Goal: Transaction & Acquisition: Obtain resource

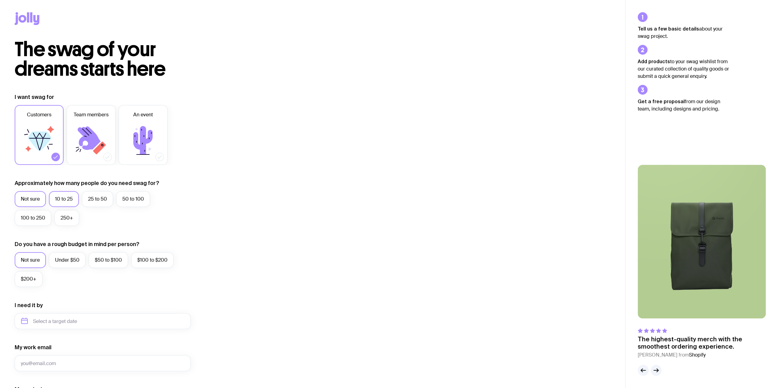
click at [61, 201] on label "10 to 25" at bounding box center [64, 199] width 30 height 16
click at [0, 0] on input "10 to 25" at bounding box center [0, 0] width 0 height 0
click at [98, 198] on label "25 to 50" at bounding box center [97, 199] width 31 height 16
click at [0, 0] on input "25 to 50" at bounding box center [0, 0] width 0 height 0
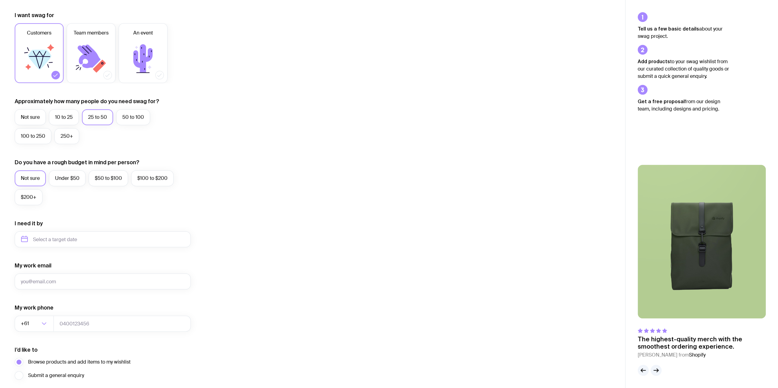
scroll to position [92, 0]
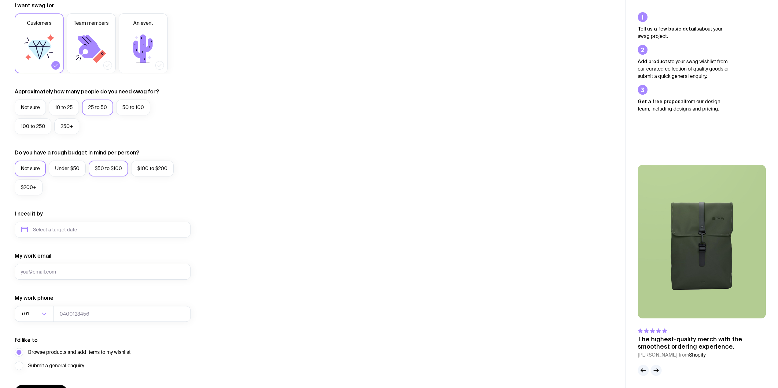
click at [100, 173] on label "$50 to $100" at bounding box center [108, 169] width 39 height 16
click at [0, 0] on input "$50 to $100" at bounding box center [0, 0] width 0 height 0
click at [75, 172] on label "Under $50" at bounding box center [67, 169] width 37 height 16
click at [0, 0] on input "Under $50" at bounding box center [0, 0] width 0 height 0
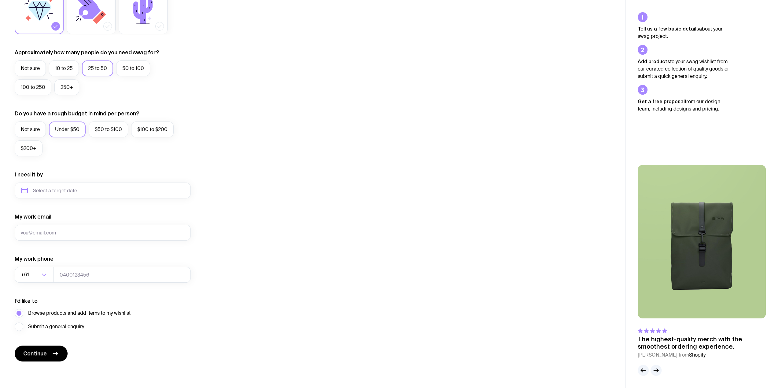
scroll to position [131, 0]
click at [68, 190] on input "text" at bounding box center [103, 191] width 176 height 16
click at [58, 265] on button "Nov" at bounding box center [53, 266] width 22 height 12
click at [60, 185] on input "November 2025" at bounding box center [103, 191] width 176 height 16
click at [75, 264] on button "Dec" at bounding box center [79, 266] width 22 height 12
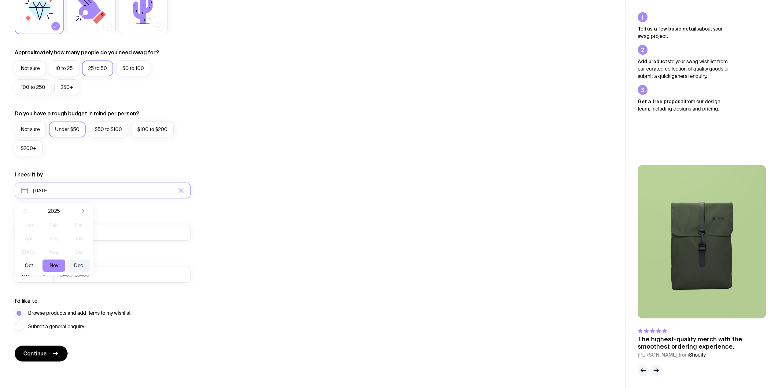
type input "December 2025"
click at [44, 233] on input "My work email" at bounding box center [103, 233] width 176 height 16
type input "projects@gccivil.com.au"
type input "0242395900"
drag, startPoint x: 39, startPoint y: 233, endPoint x: -9, endPoint y: 233, distance: 48.6
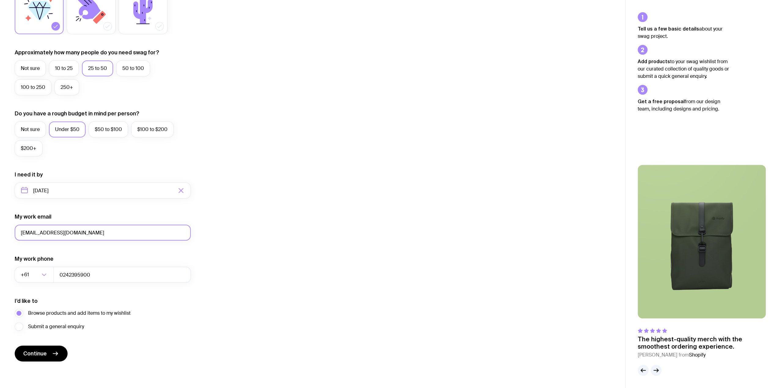
click at [0, 233] on html "The swag of your dreams starts here I want swag for Customers Team members An e…" at bounding box center [389, 63] width 778 height 388
type input "[PERSON_NAME][EMAIL_ADDRESS][DOMAIN_NAME]"
click at [41, 354] on span "Continue" at bounding box center [35, 353] width 24 height 7
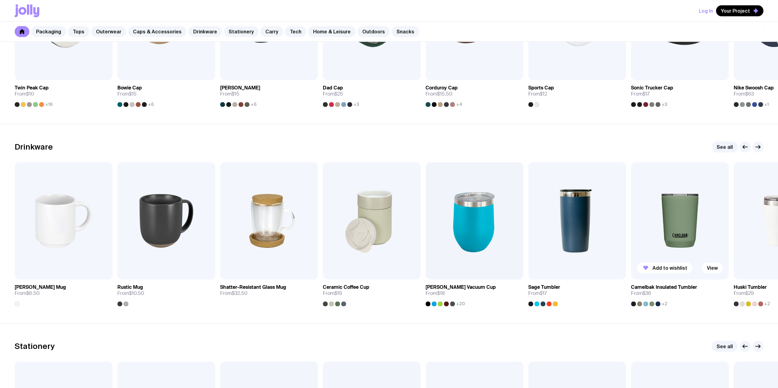
scroll to position [825, 0]
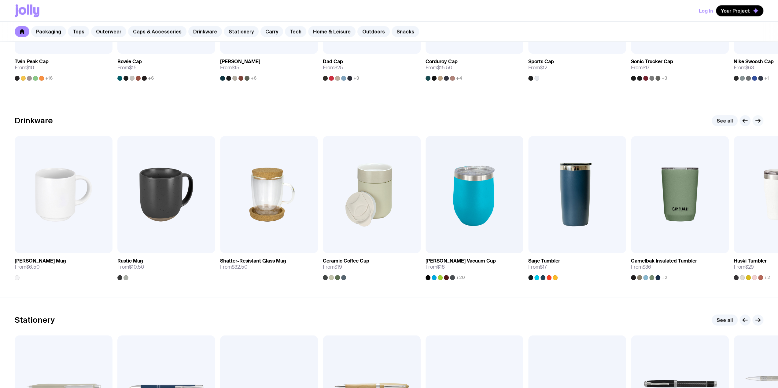
click at [759, 121] on icon "button" at bounding box center [759, 120] width 2 height 3
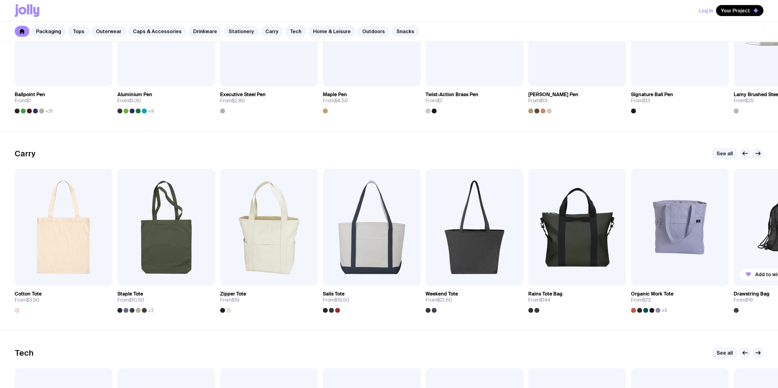
scroll to position [1192, 0]
click at [755, 153] on icon "button" at bounding box center [757, 153] width 5 height 0
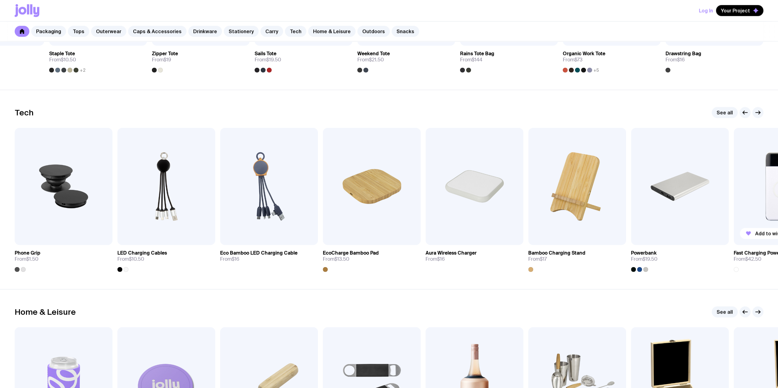
scroll to position [1436, 0]
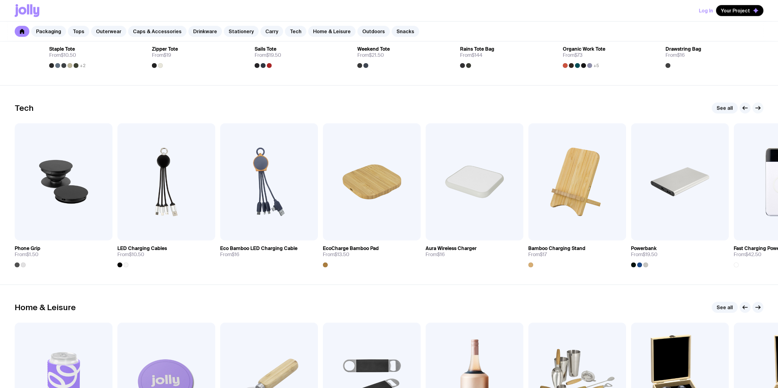
click at [755, 107] on icon "button" at bounding box center [757, 107] width 7 height 7
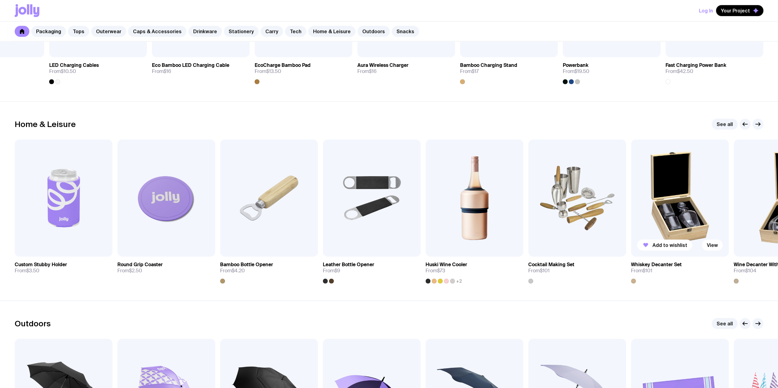
scroll to position [1650, 0]
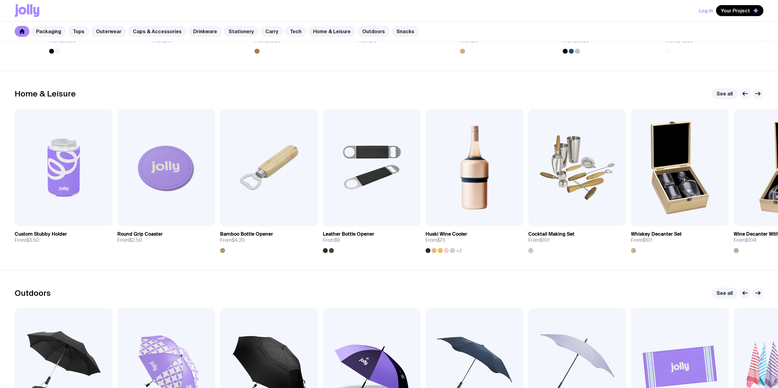
click at [755, 94] on icon "button" at bounding box center [757, 94] width 5 height 0
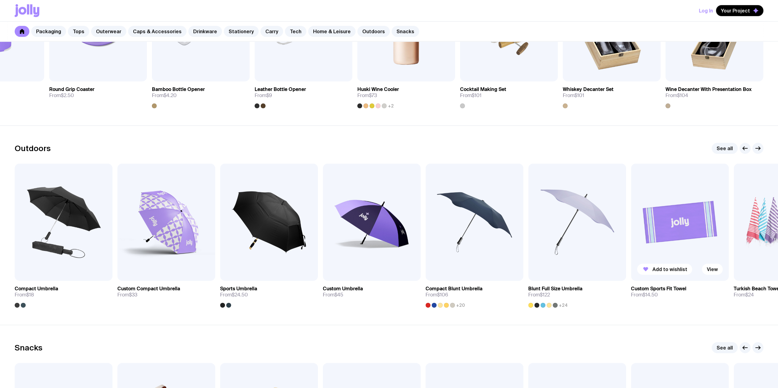
scroll to position [1803, 0]
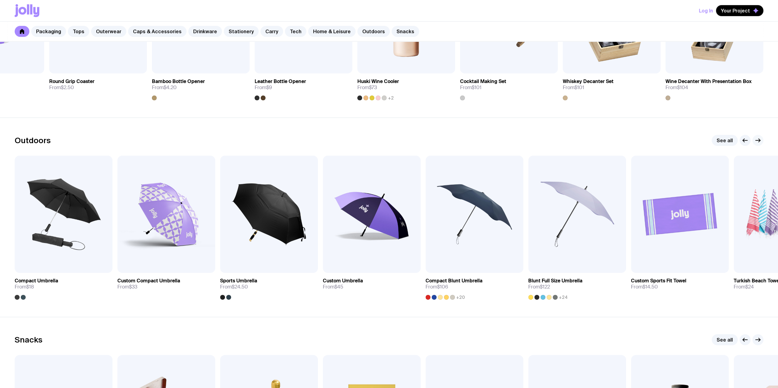
click at [758, 141] on icon "button" at bounding box center [757, 141] width 5 height 0
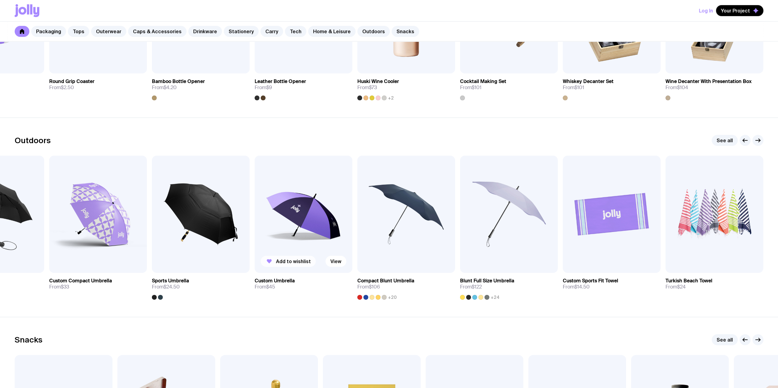
click at [303, 258] on span "Add to wishlist" at bounding box center [293, 261] width 35 height 6
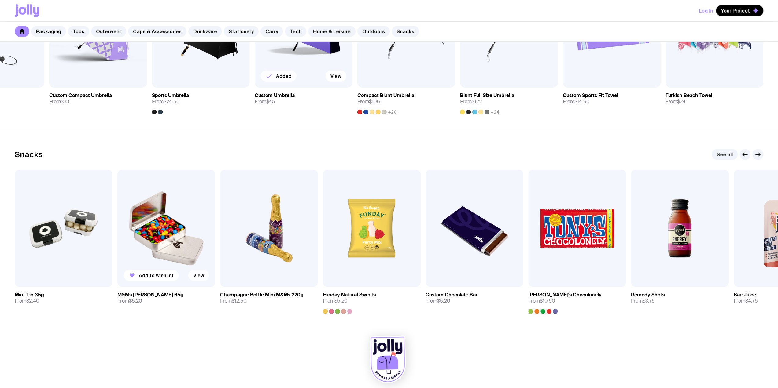
scroll to position [1997, 0]
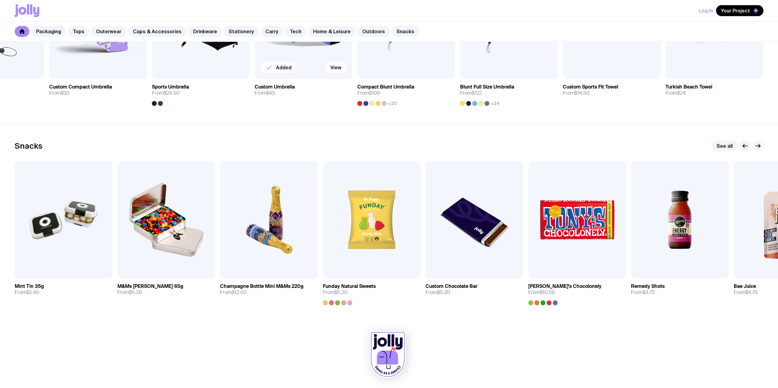
click at [756, 145] on icon "button" at bounding box center [757, 145] width 7 height 7
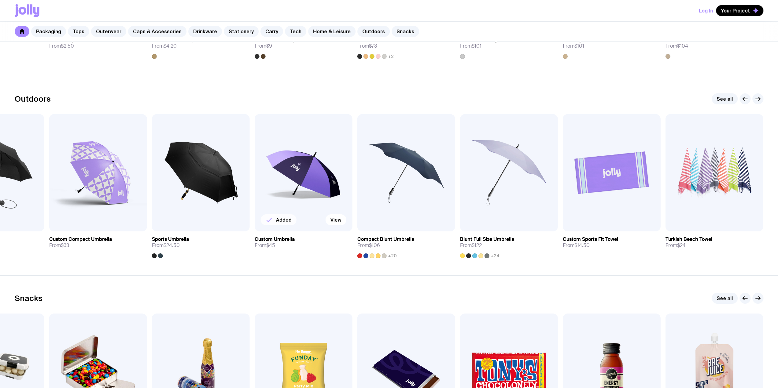
scroll to position [1844, 0]
click at [744, 97] on icon "button" at bounding box center [744, 99] width 7 height 7
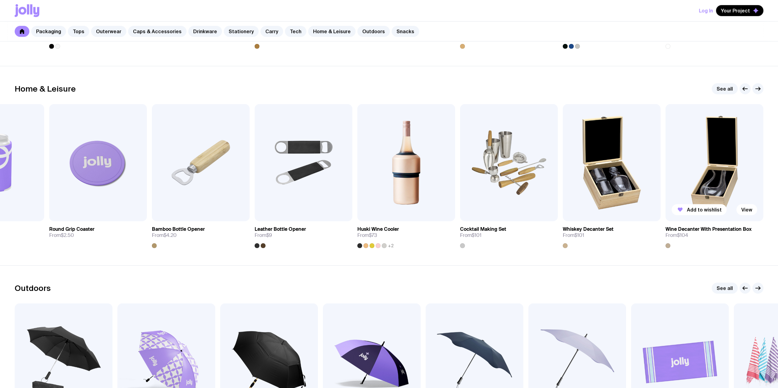
scroll to position [1630, 0]
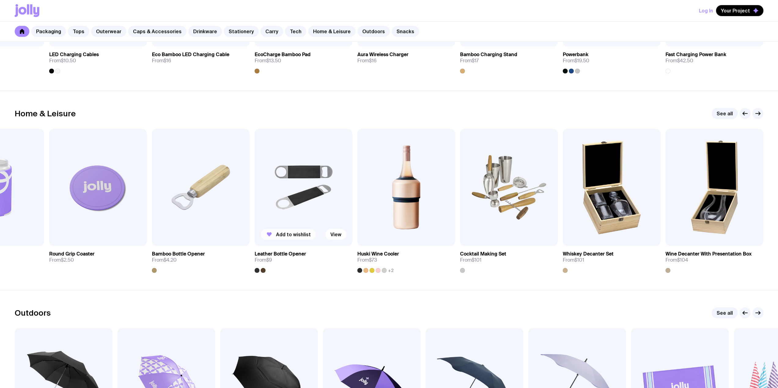
click at [295, 232] on span "Add to wishlist" at bounding box center [293, 235] width 35 height 6
click at [75, 233] on span "Add to wishlist" at bounding box center [88, 235] width 35 height 6
click at [744, 113] on icon "button" at bounding box center [744, 113] width 7 height 7
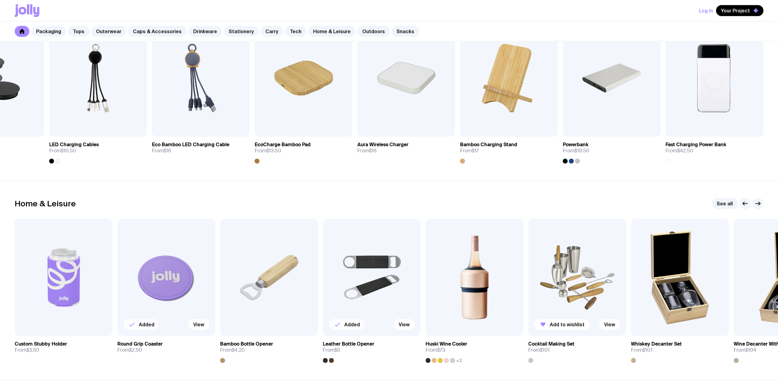
scroll to position [1477, 0]
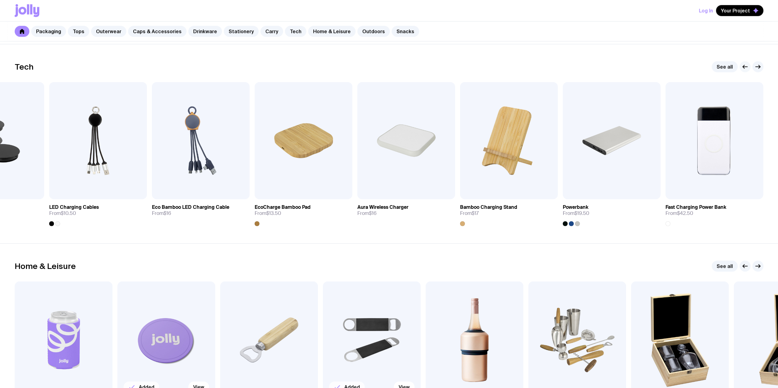
click at [745, 67] on icon "button" at bounding box center [744, 66] width 7 height 7
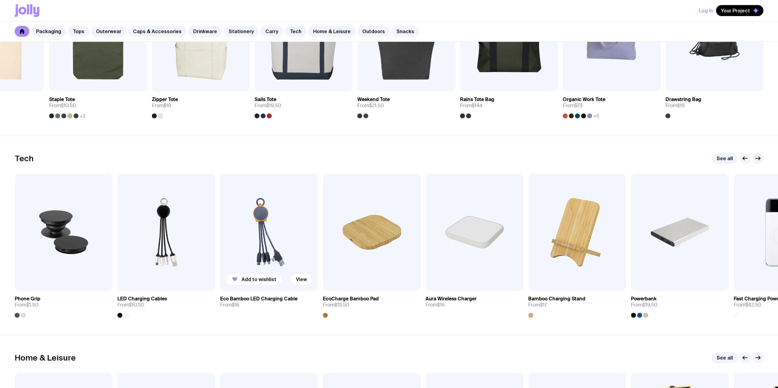
scroll to position [1294, 0]
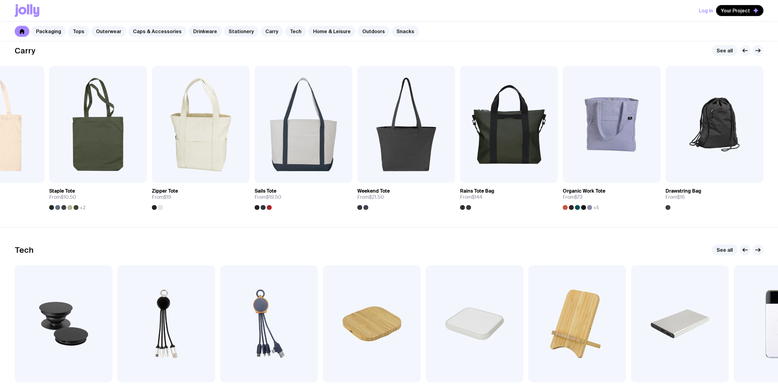
click at [745, 49] on icon "button" at bounding box center [744, 50] width 7 height 7
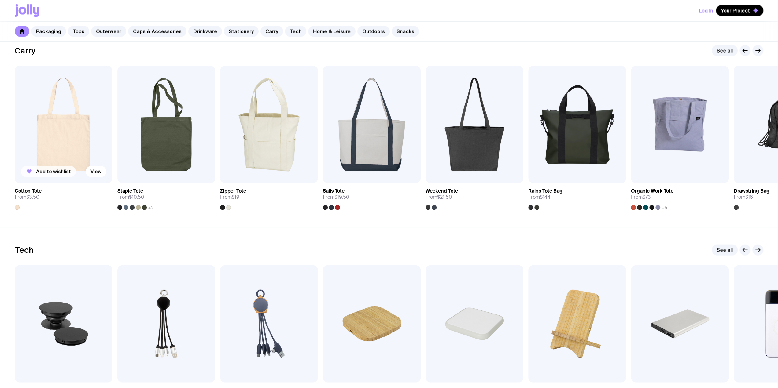
click at [64, 169] on span "Add to wishlist" at bounding box center [53, 172] width 35 height 6
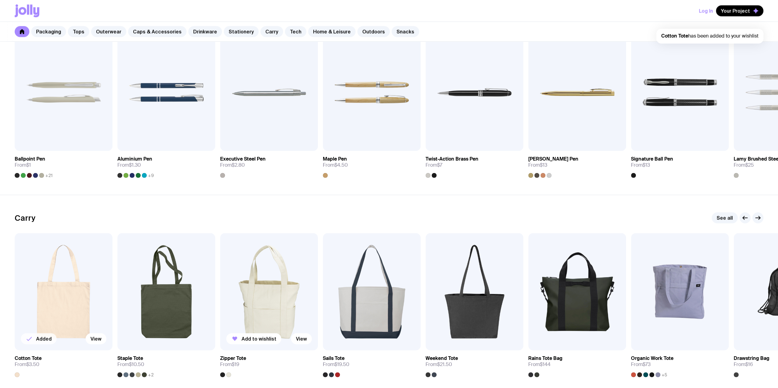
scroll to position [1080, 0]
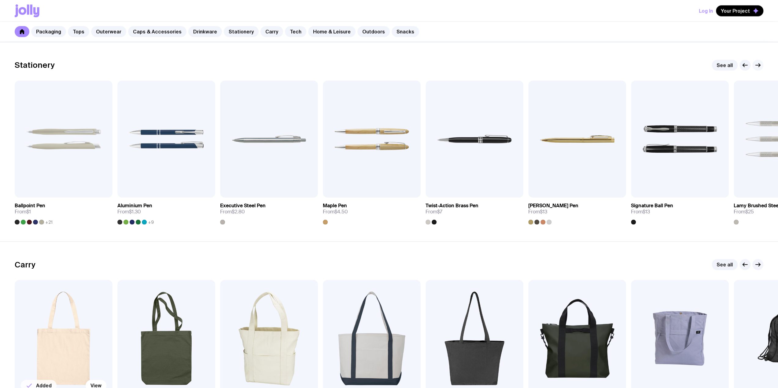
click at [758, 65] on icon "button" at bounding box center [757, 64] width 7 height 7
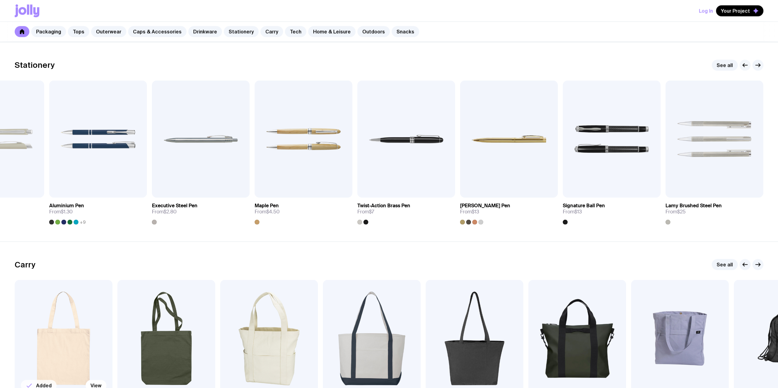
click at [742, 65] on icon "button" at bounding box center [744, 64] width 7 height 7
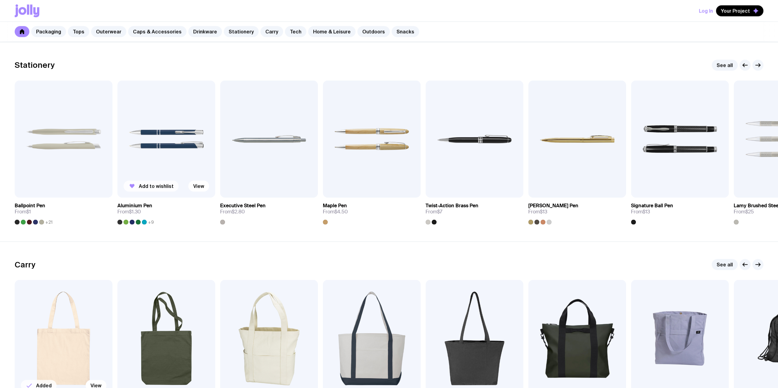
click at [154, 185] on span "Add to wishlist" at bounding box center [156, 186] width 35 height 6
click at [459, 182] on button "Add to wishlist" at bounding box center [458, 186] width 55 height 11
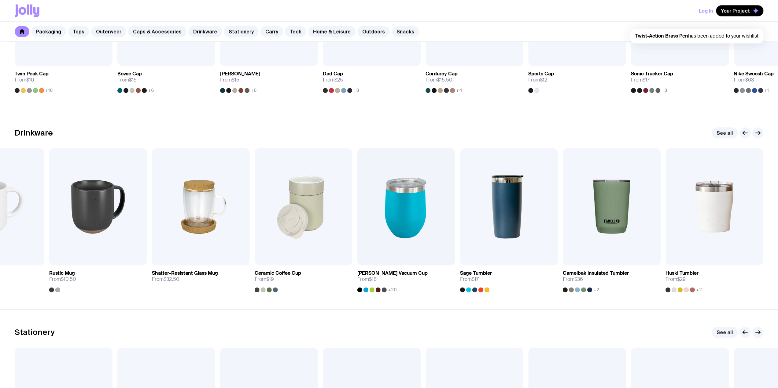
scroll to position [805, 0]
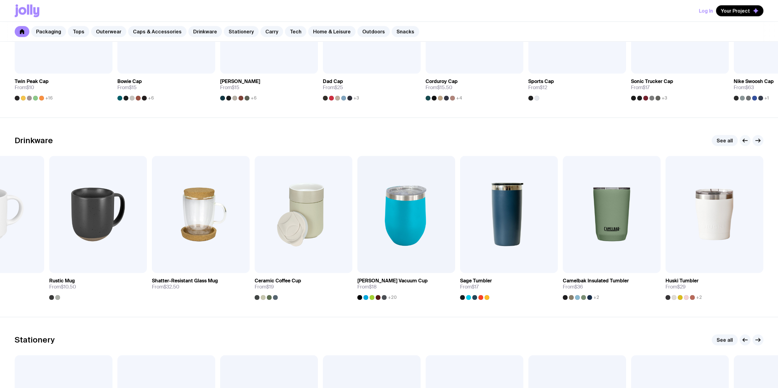
click at [741, 141] on icon "button" at bounding box center [744, 140] width 7 height 7
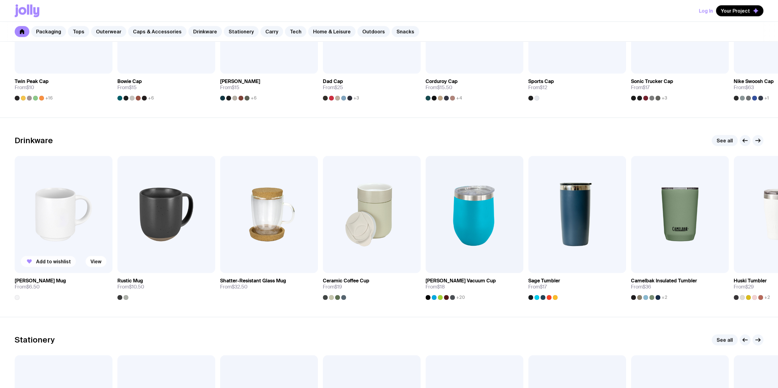
click at [46, 261] on span "Add to wishlist" at bounding box center [53, 261] width 35 height 6
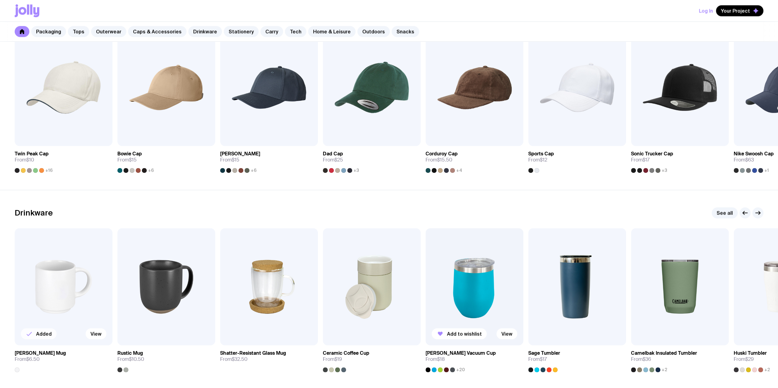
scroll to position [775, 0]
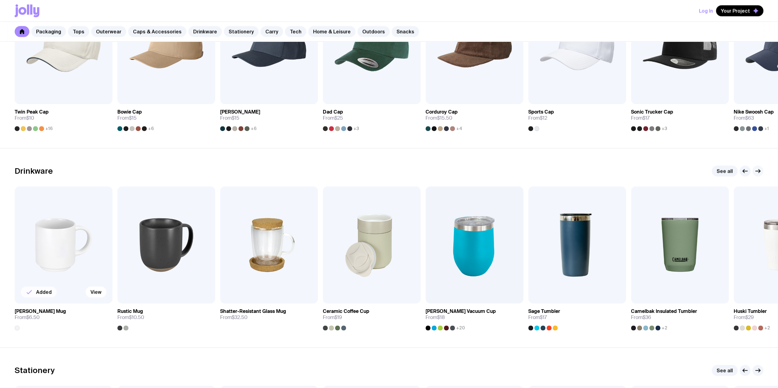
click at [756, 171] on icon "button" at bounding box center [757, 171] width 5 height 0
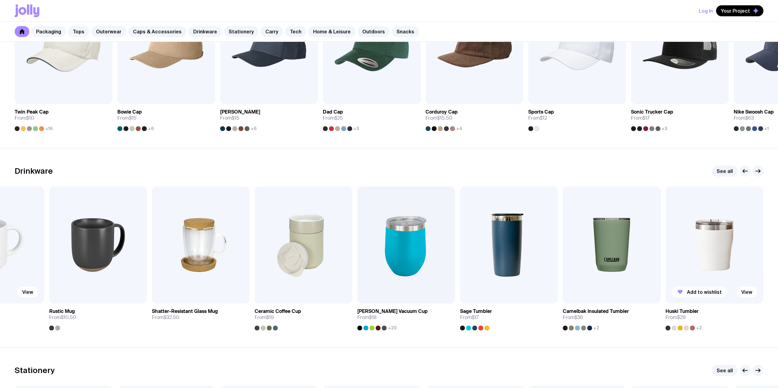
click at [690, 292] on span "Add to wishlist" at bounding box center [704, 292] width 35 height 6
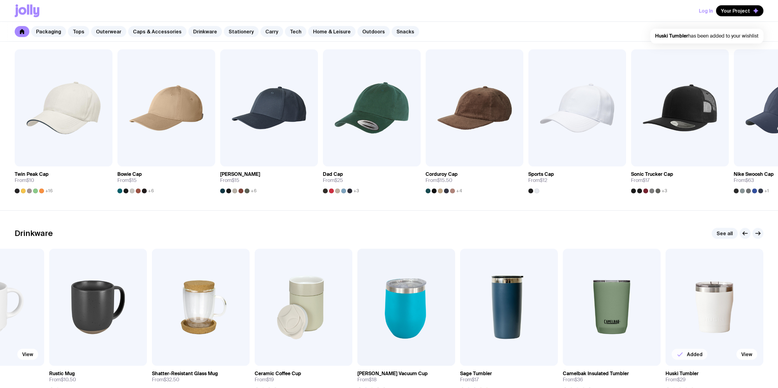
scroll to position [683, 0]
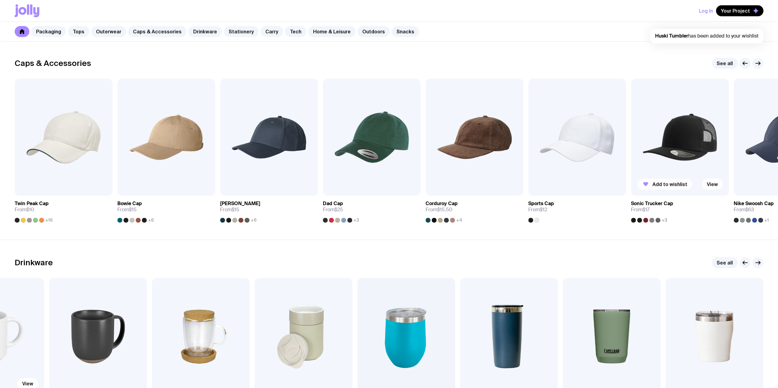
click at [664, 184] on span "Add to wishlist" at bounding box center [669, 184] width 35 height 6
click at [758, 64] on icon "button" at bounding box center [759, 63] width 2 height 3
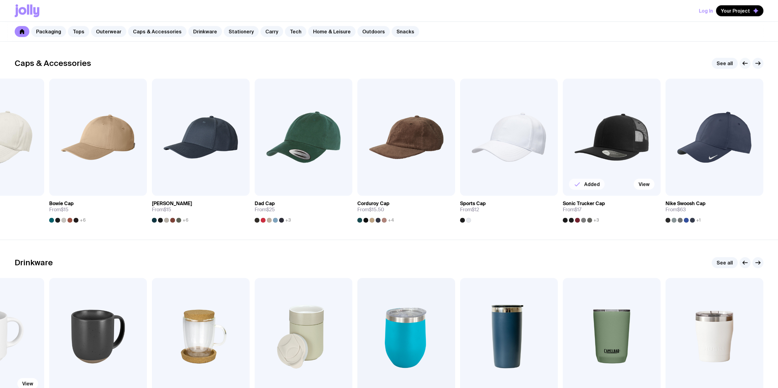
click at [741, 60] on icon "button" at bounding box center [744, 63] width 7 height 7
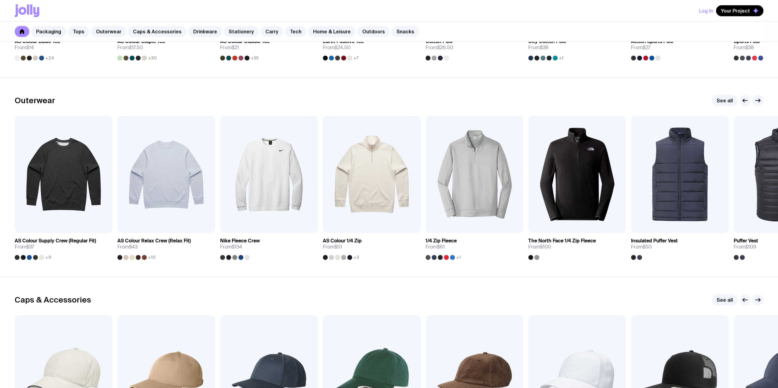
scroll to position [438, 0]
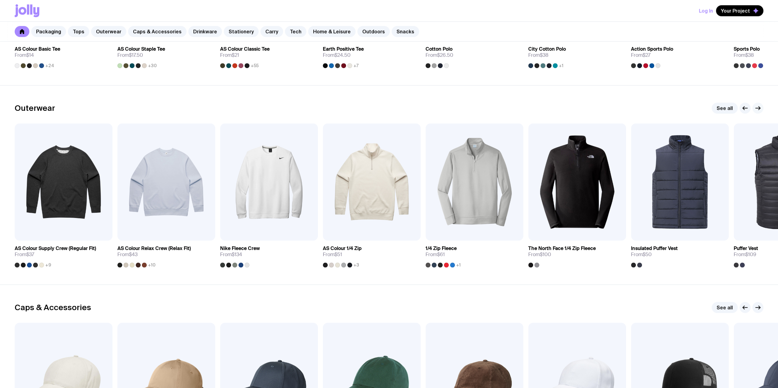
click at [752, 106] on div at bounding box center [751, 108] width 24 height 11
click at [754, 106] on icon "button" at bounding box center [757, 107] width 7 height 7
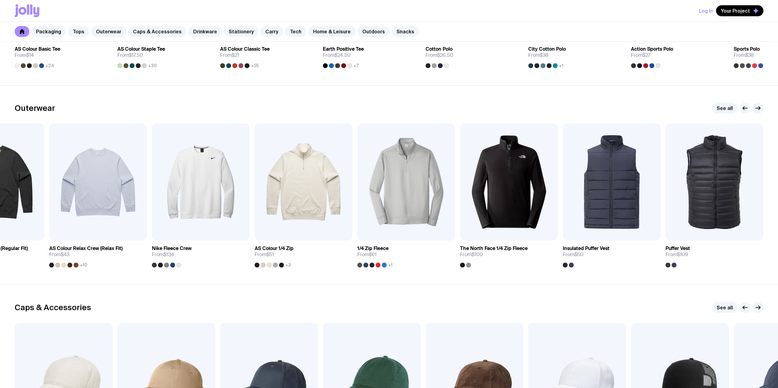
click at [745, 109] on icon "button" at bounding box center [744, 107] width 7 height 7
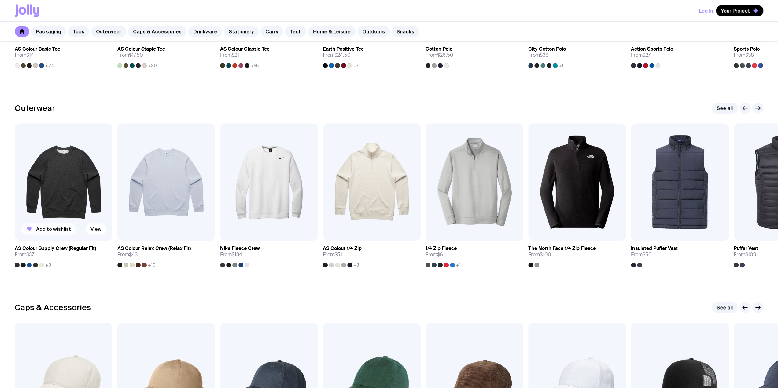
click at [62, 227] on span "Add to wishlist" at bounding box center [53, 229] width 35 height 6
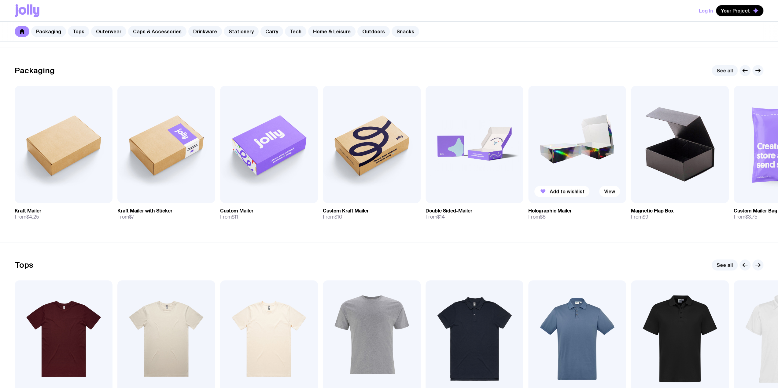
scroll to position [72, 0]
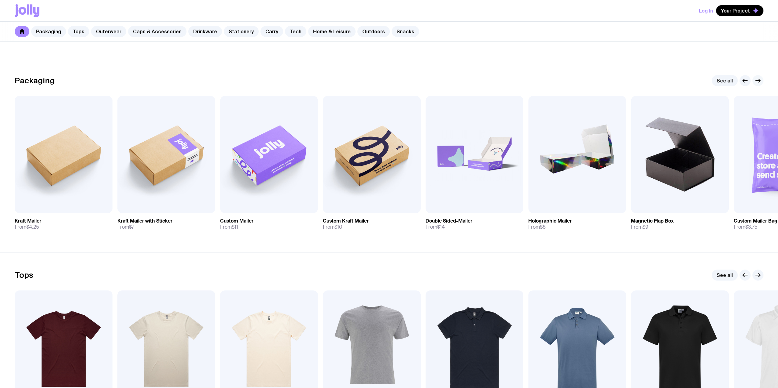
click at [757, 79] on icon "button" at bounding box center [757, 80] width 7 height 7
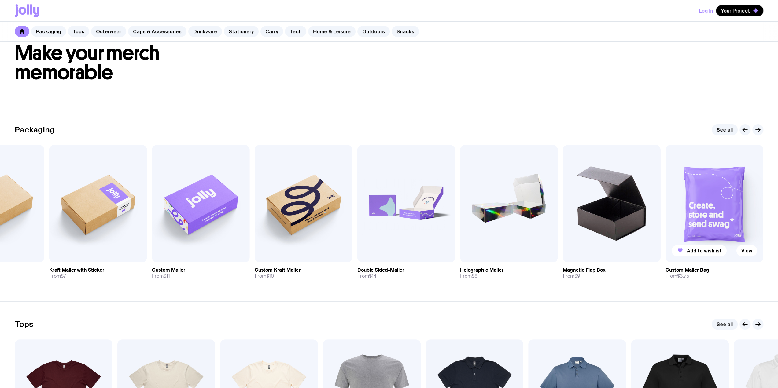
scroll to position [0, 0]
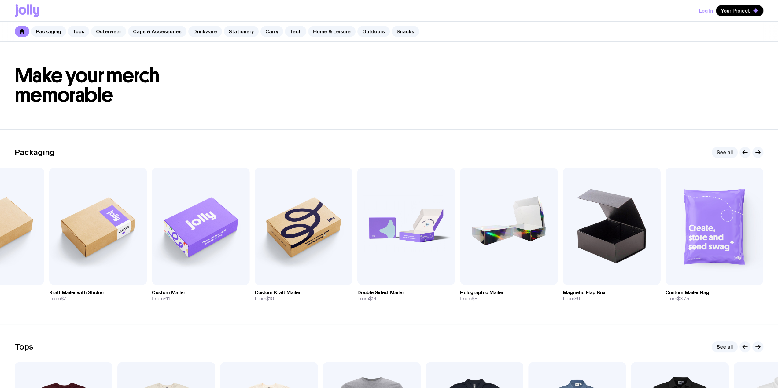
click at [118, 31] on link "Outerwear" at bounding box center [108, 31] width 35 height 11
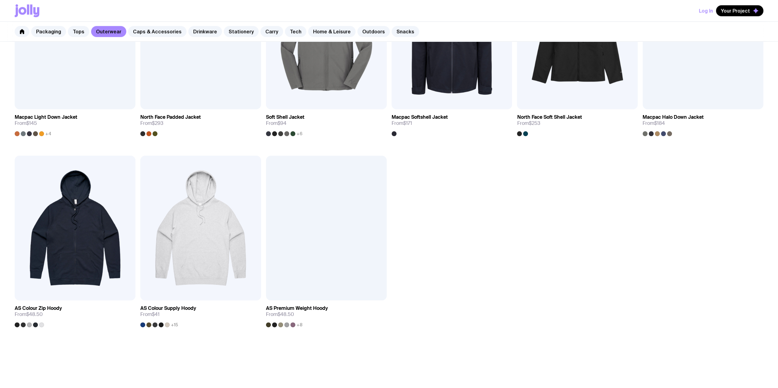
scroll to position [611, 0]
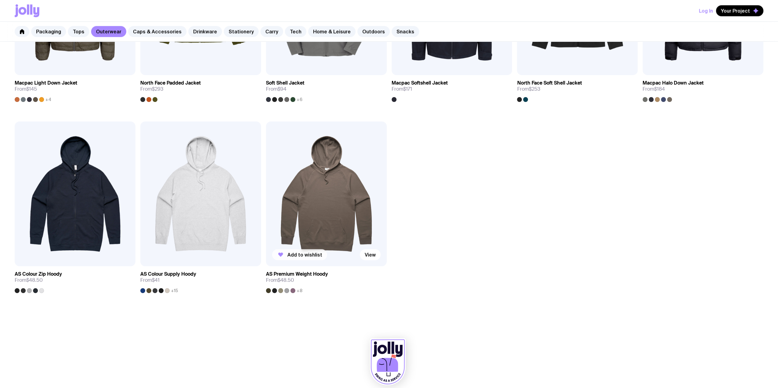
click at [309, 254] on span "Add to wishlist" at bounding box center [304, 255] width 35 height 6
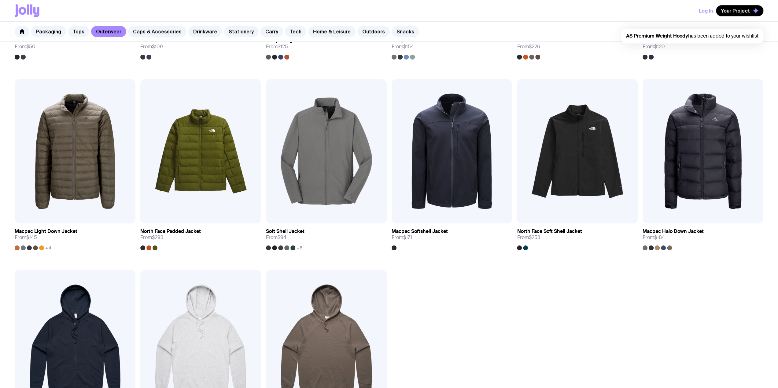
scroll to position [458, 0]
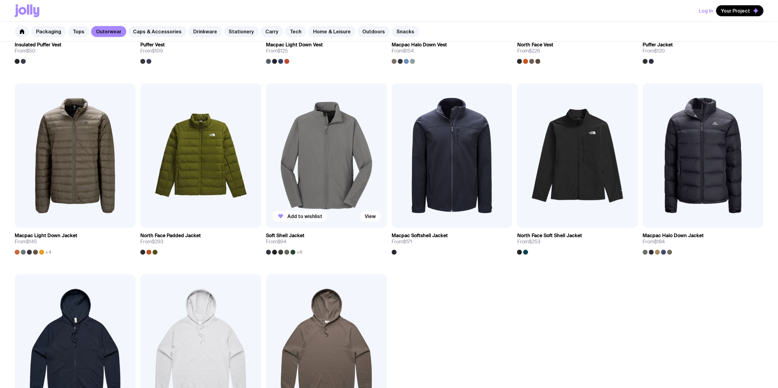
click at [305, 215] on span "Add to wishlist" at bounding box center [304, 216] width 35 height 6
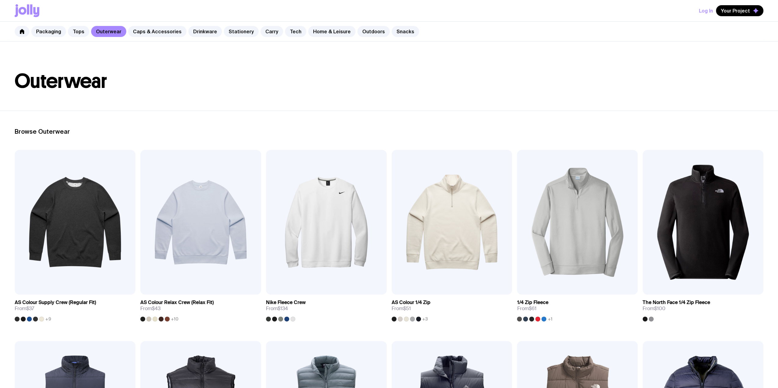
scroll to position [0, 0]
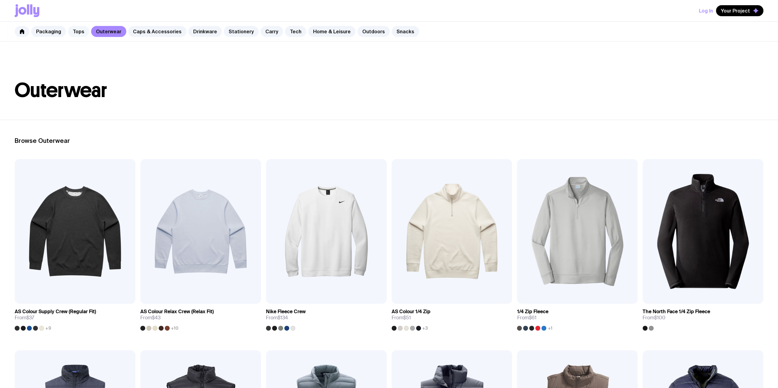
drag, startPoint x: 63, startPoint y: 26, endPoint x: 72, endPoint y: 29, distance: 10.0
click at [70, 29] on div "Packaging Tops Outerwear Caps & Accessories Drinkware Stationery Carry Tech Hom…" at bounding box center [389, 32] width 778 height 20
click at [77, 31] on link "Tops" at bounding box center [78, 31] width 21 height 11
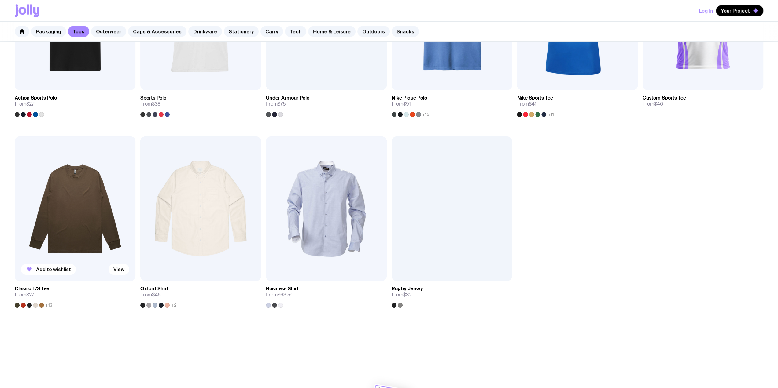
scroll to position [428, 0]
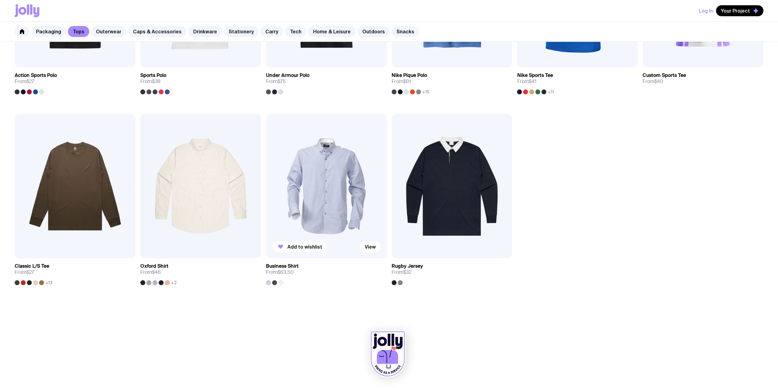
click at [297, 248] on span "Add to wishlist" at bounding box center [304, 247] width 35 height 6
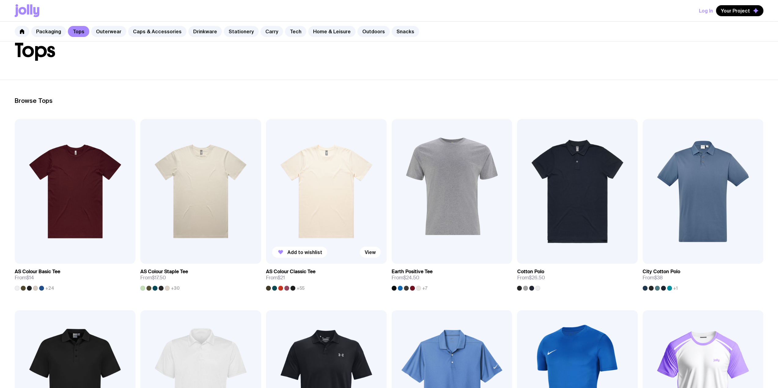
scroll to position [0, 0]
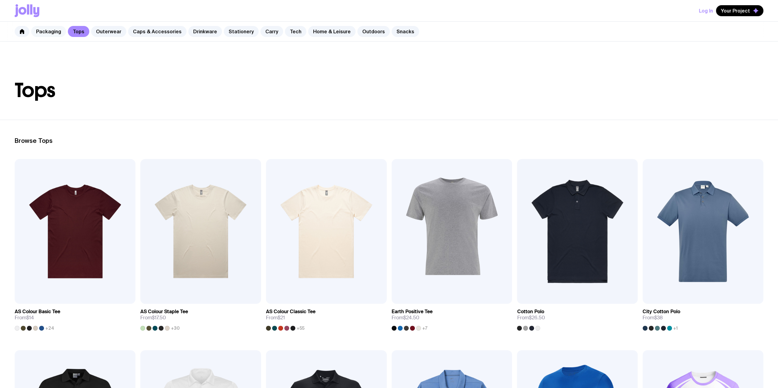
click at [48, 31] on link "Packaging" at bounding box center [48, 31] width 35 height 11
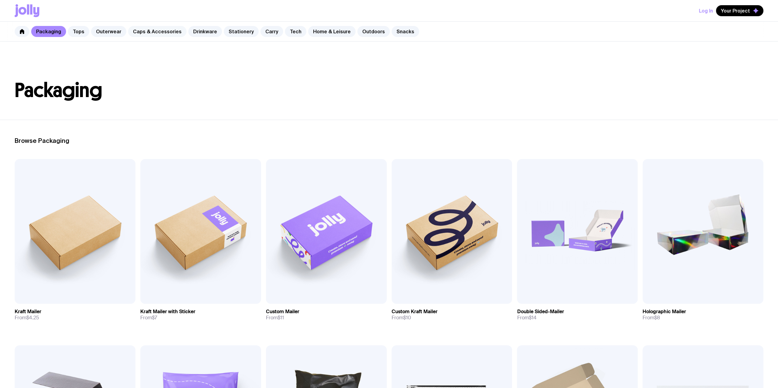
click at [156, 30] on link "Caps & Accessories" at bounding box center [157, 31] width 58 height 11
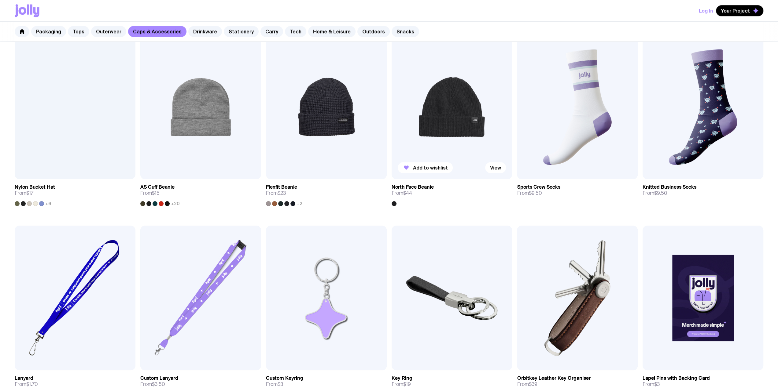
scroll to position [458, 0]
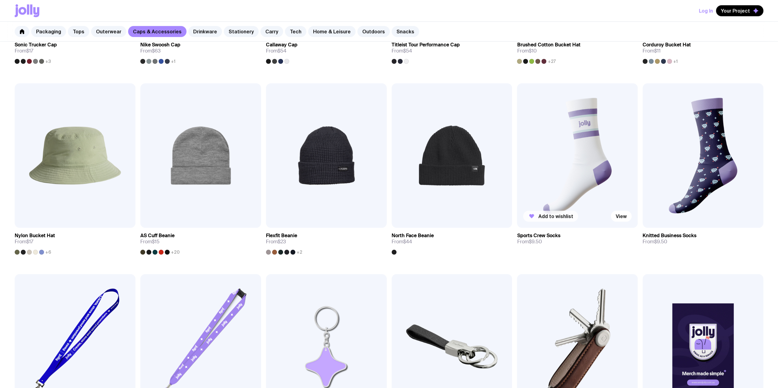
click at [564, 217] on span "Add to wishlist" at bounding box center [555, 216] width 35 height 6
click at [677, 217] on span "Add to wishlist" at bounding box center [681, 216] width 35 height 6
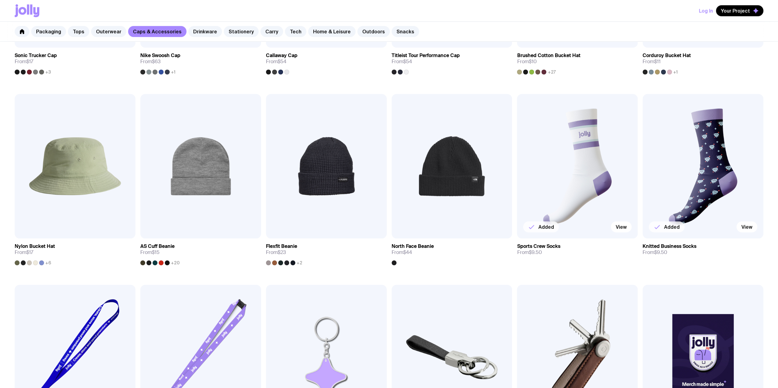
scroll to position [428, 0]
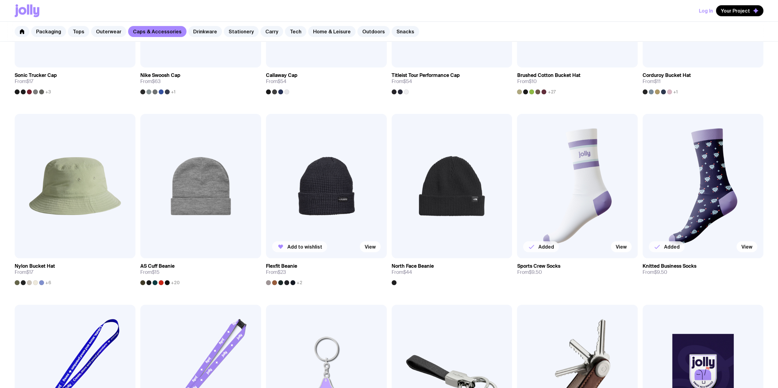
click at [284, 246] on icon "button" at bounding box center [280, 246] width 7 height 7
click at [430, 247] on span "Add to wishlist" at bounding box center [430, 247] width 35 height 6
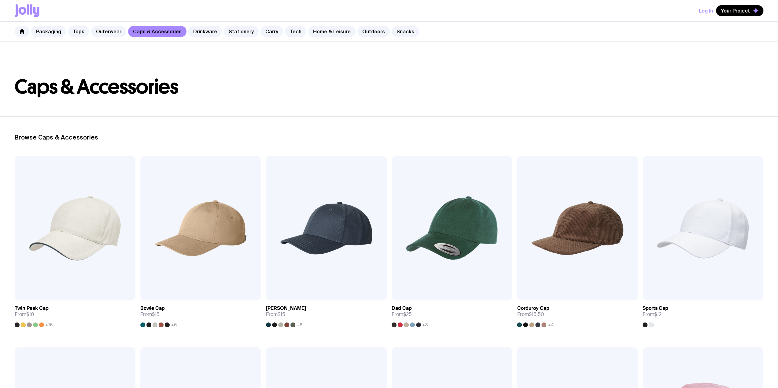
scroll to position [0, 0]
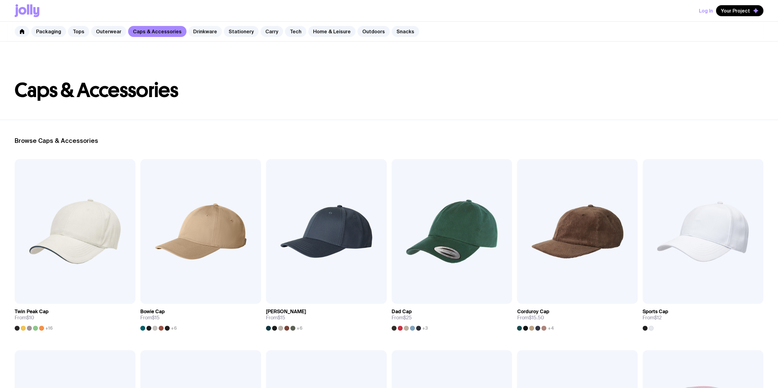
click at [199, 34] on link "Drinkware" at bounding box center [205, 31] width 34 height 11
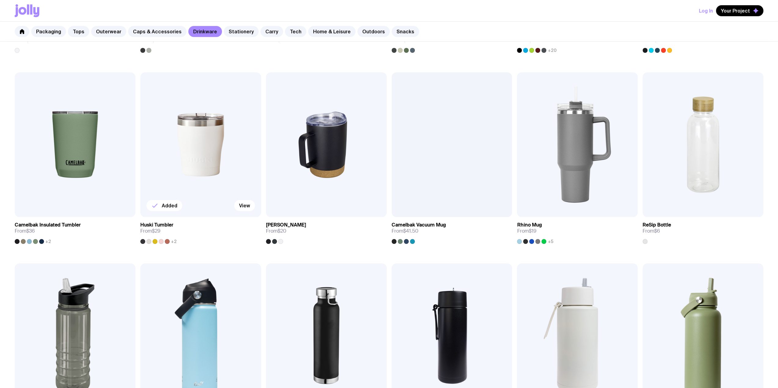
scroll to position [275, 0]
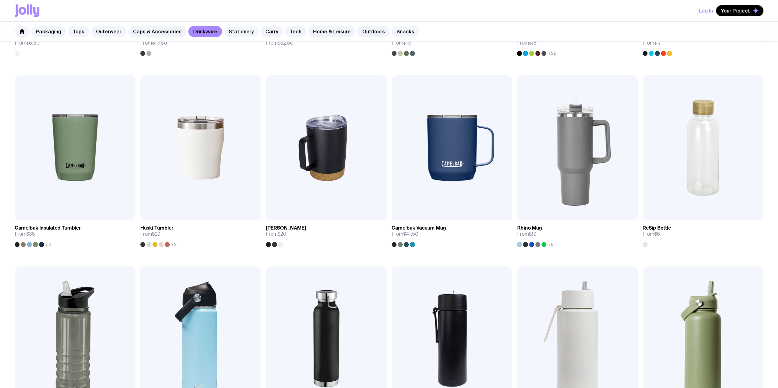
click at [242, 28] on link "Stationery" at bounding box center [241, 31] width 35 height 11
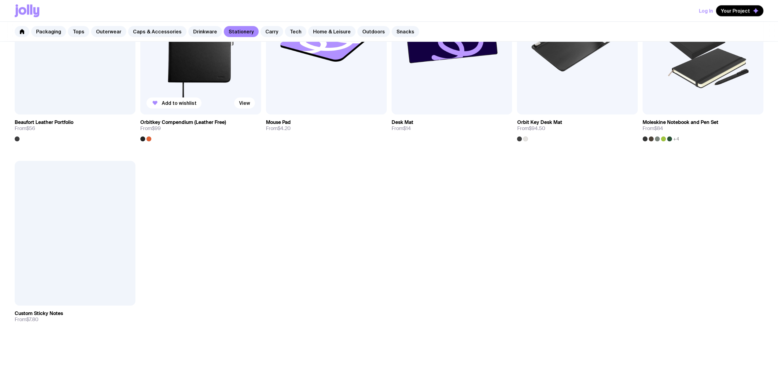
scroll to position [764, 0]
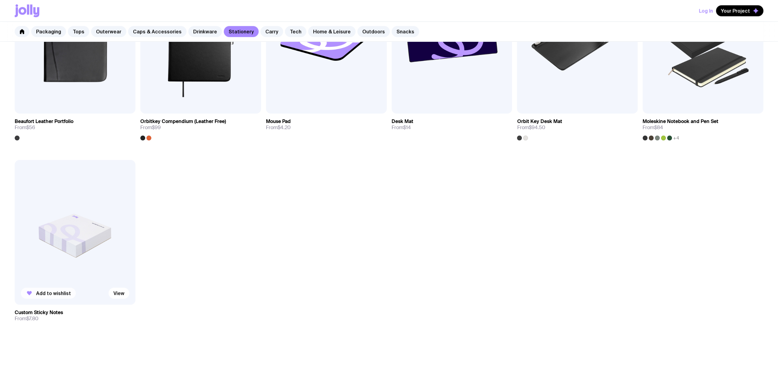
click at [44, 292] on span "Add to wishlist" at bounding box center [53, 293] width 35 height 6
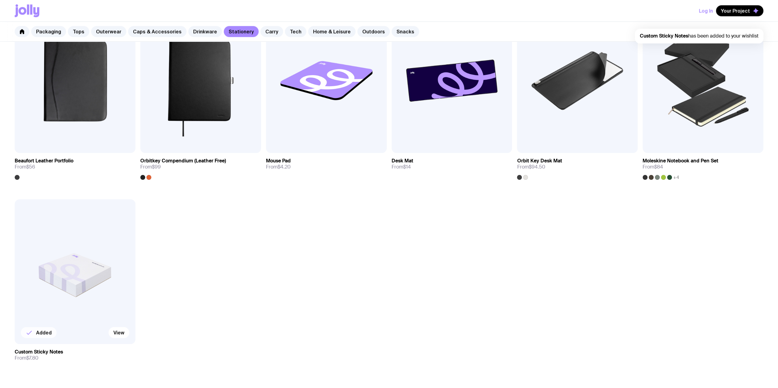
scroll to position [703, 0]
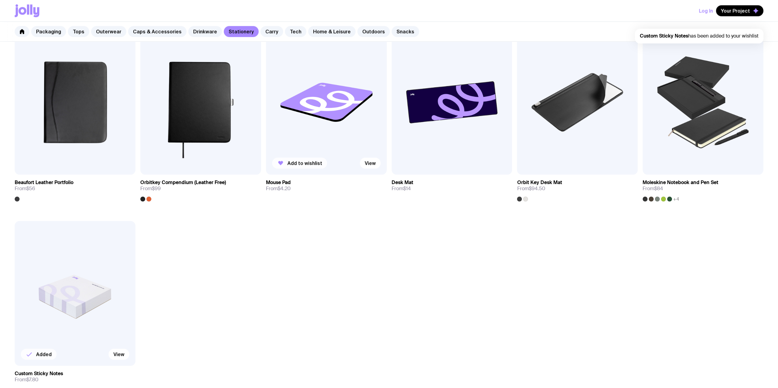
click at [289, 159] on button "Add to wishlist" at bounding box center [299, 163] width 55 height 11
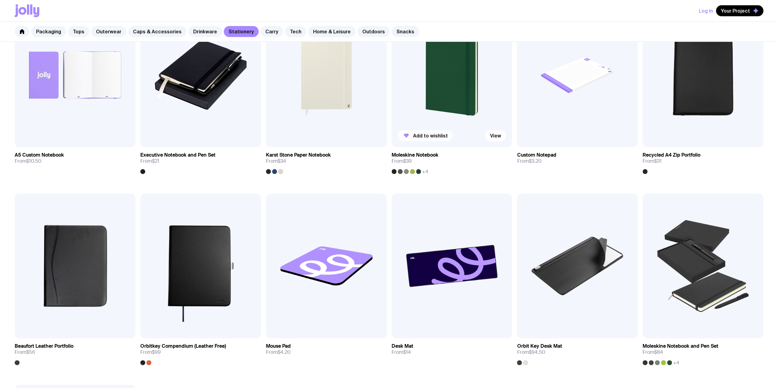
scroll to position [489, 0]
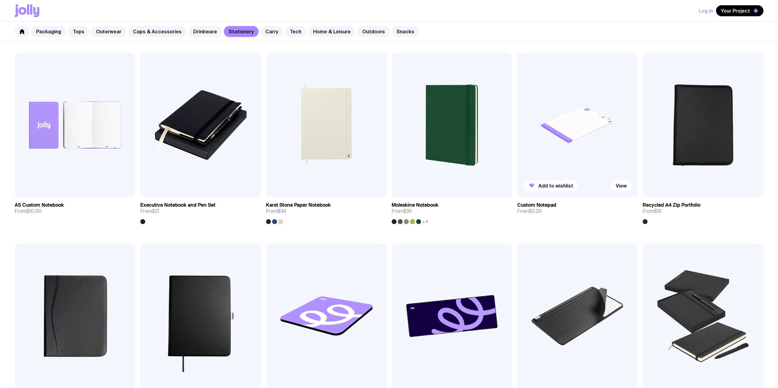
click at [533, 186] on icon "button" at bounding box center [531, 185] width 7 height 7
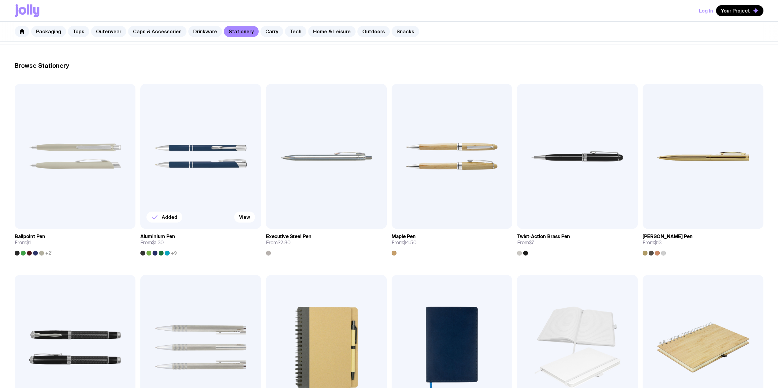
scroll to position [31, 0]
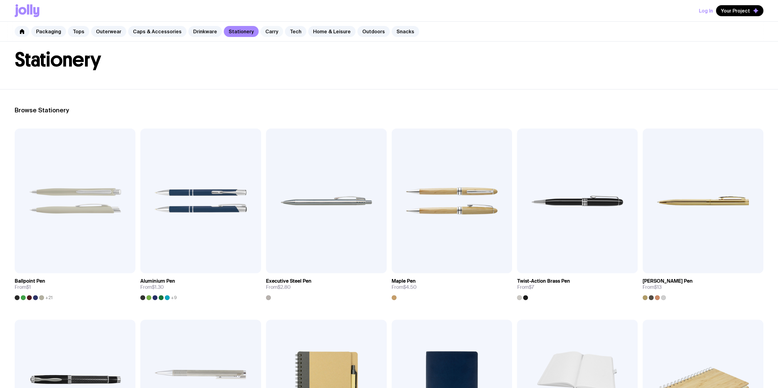
click at [261, 33] on link "Carry" at bounding box center [271, 31] width 23 height 11
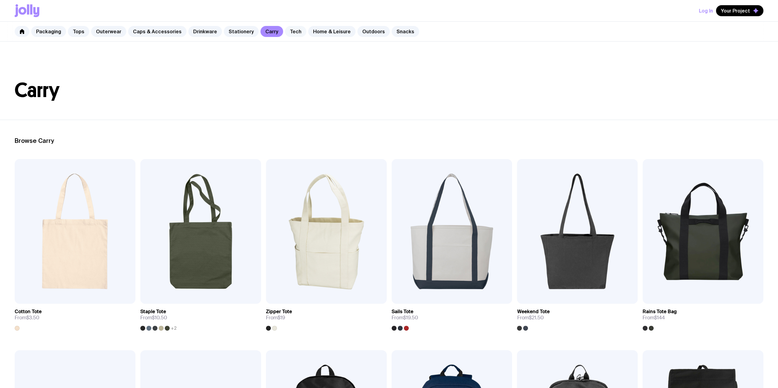
click at [287, 31] on link "Tech" at bounding box center [295, 31] width 21 height 11
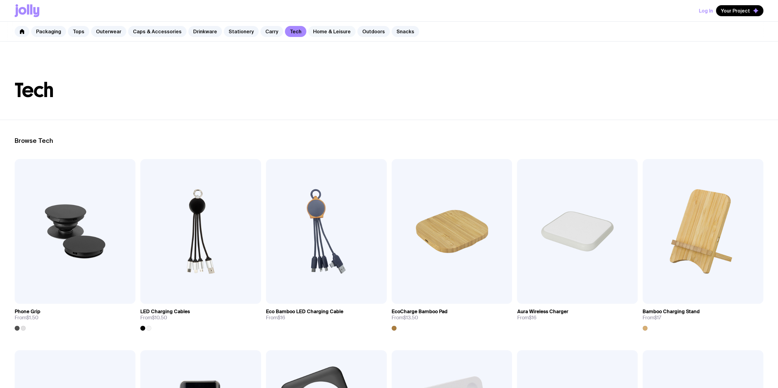
click at [324, 32] on link "Home & Leisure" at bounding box center [331, 31] width 47 height 11
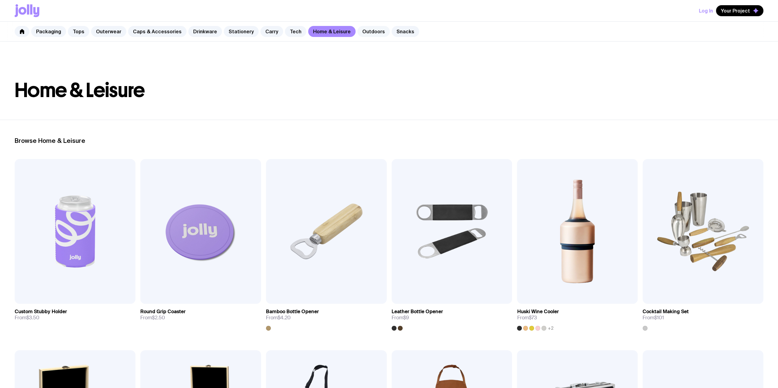
click at [361, 28] on link "Outdoors" at bounding box center [373, 31] width 32 height 11
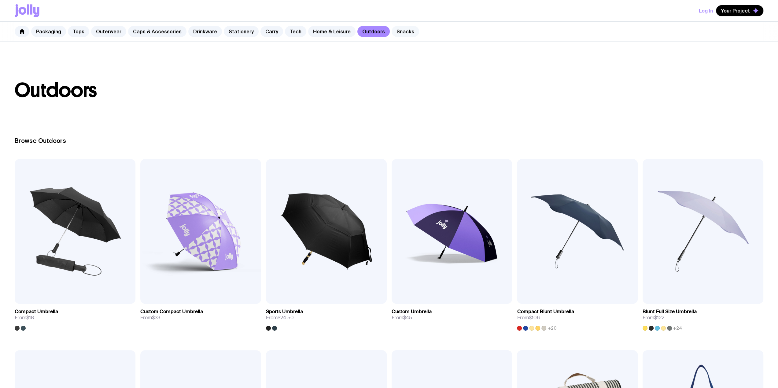
click at [391, 35] on link "Snacks" at bounding box center [404, 31] width 27 height 11
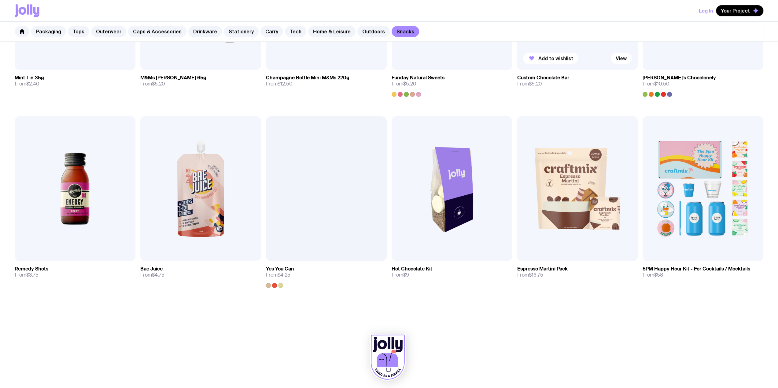
scroll to position [237, 0]
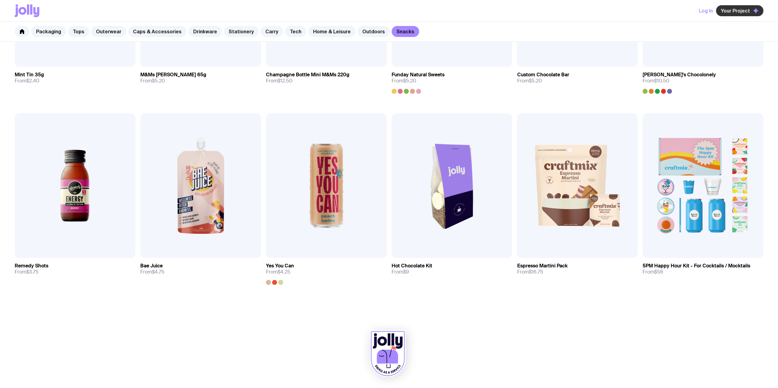
click at [735, 9] on span "Your Project" at bounding box center [734, 11] width 29 height 6
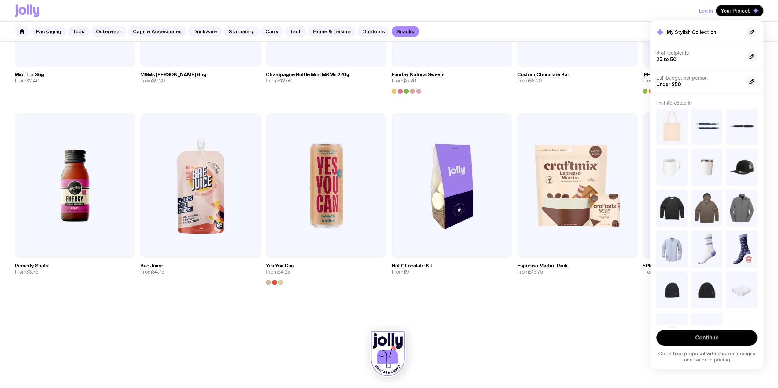
scroll to position [58, 0]
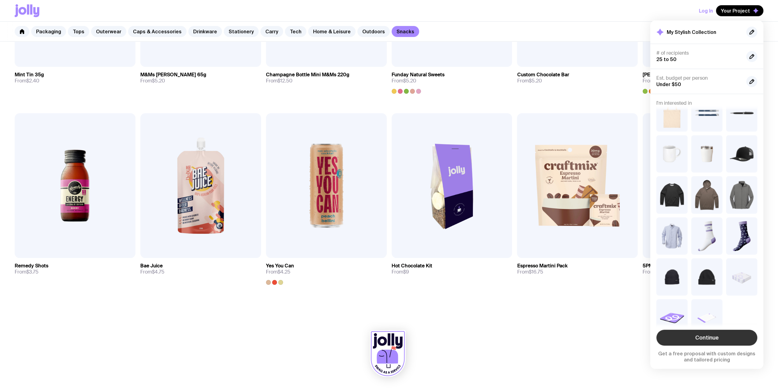
click at [712, 339] on link "Continue" at bounding box center [706, 338] width 101 height 16
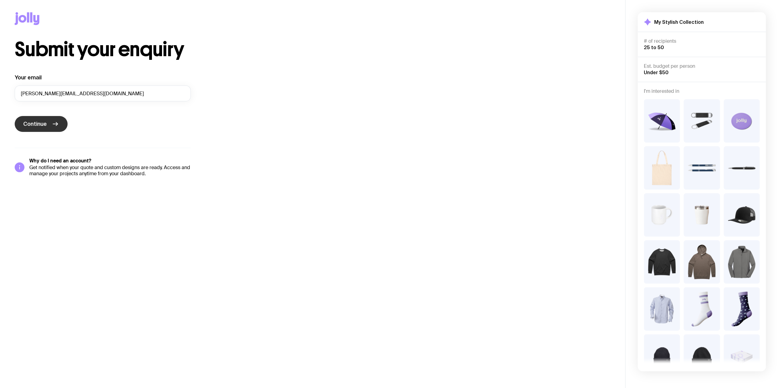
click at [52, 123] on icon "submit" at bounding box center [55, 123] width 7 height 7
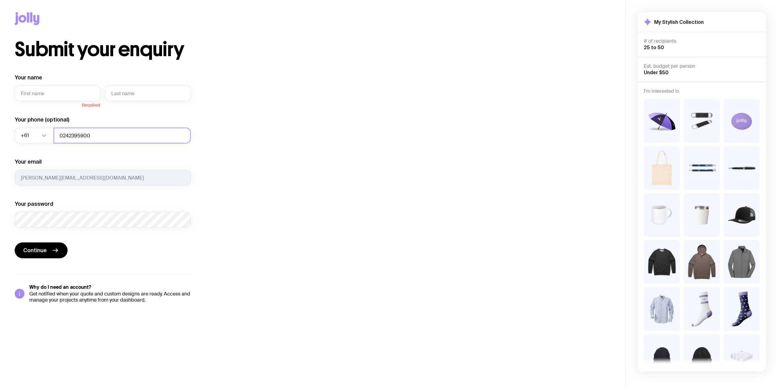
drag, startPoint x: 59, startPoint y: 137, endPoint x: 126, endPoint y: 143, distance: 66.9
click at [126, 143] on input "0242395900" at bounding box center [121, 136] width 137 height 16
click at [54, 91] on input "Your name" at bounding box center [58, 94] width 86 height 16
type input "[PERSON_NAME]"
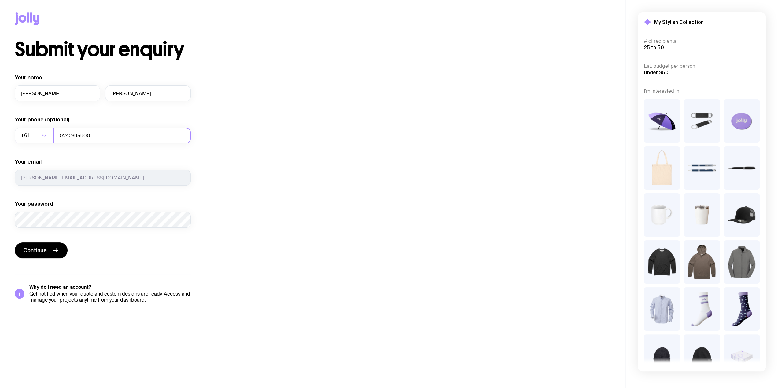
drag, startPoint x: 80, startPoint y: 135, endPoint x: 54, endPoint y: 132, distance: 26.5
click at [54, 132] on input "0242395900" at bounding box center [121, 136] width 137 height 16
type input "0429530680"
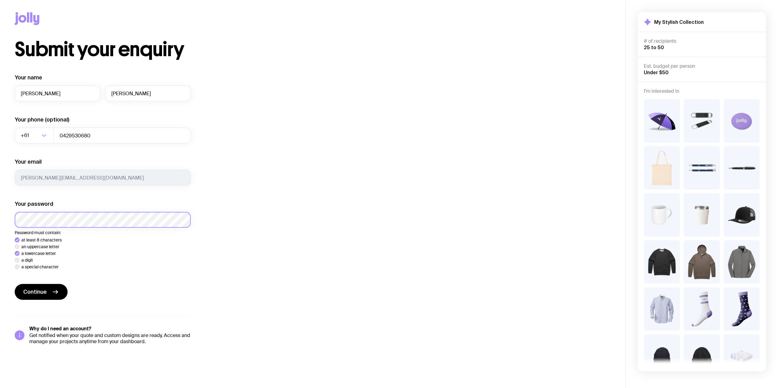
click at [0, 201] on html "Submit your enquiry Your name Melissa Simpson Your phone (optional) +61 Loading…" at bounding box center [389, 194] width 778 height 388
click at [45, 291] on div "Your name Melissa Simpson Your phone (optional) +61 Loading... 0429530680 Your …" at bounding box center [103, 209] width 176 height 271
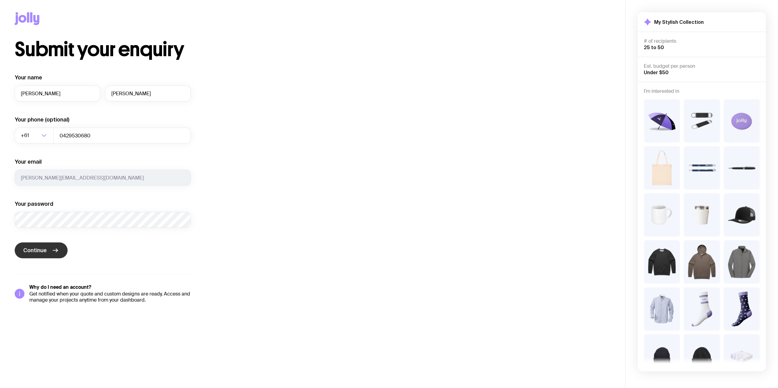
click at [52, 255] on button "Continue" at bounding box center [41, 251] width 53 height 16
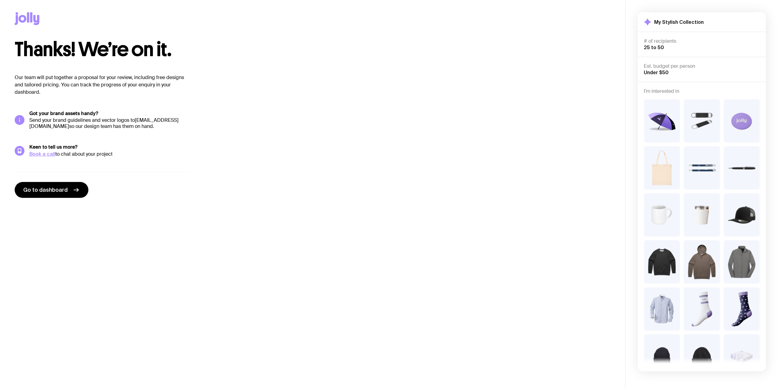
click at [46, 126] on link "design@sendjolly.com.au" at bounding box center [103, 123] width 149 height 13
click at [50, 187] on span "Go to dashboard" at bounding box center [45, 189] width 44 height 7
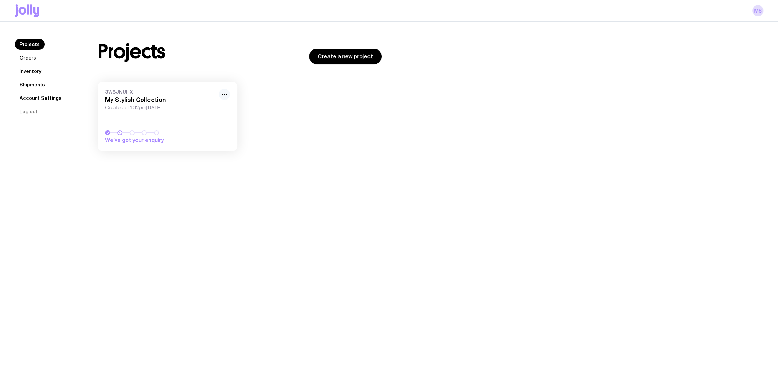
click at [226, 92] on icon "button" at bounding box center [224, 94] width 7 height 7
click at [34, 56] on link "Orders" at bounding box center [28, 57] width 26 height 11
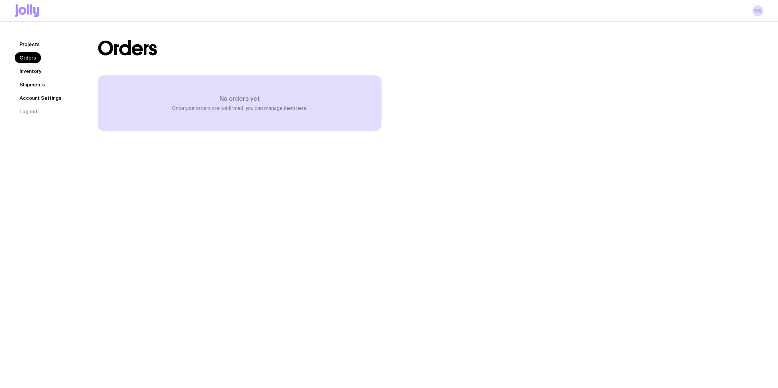
click at [32, 68] on link "Inventory" at bounding box center [30, 71] width 31 height 11
click at [31, 79] on link "Shipments" at bounding box center [32, 84] width 35 height 11
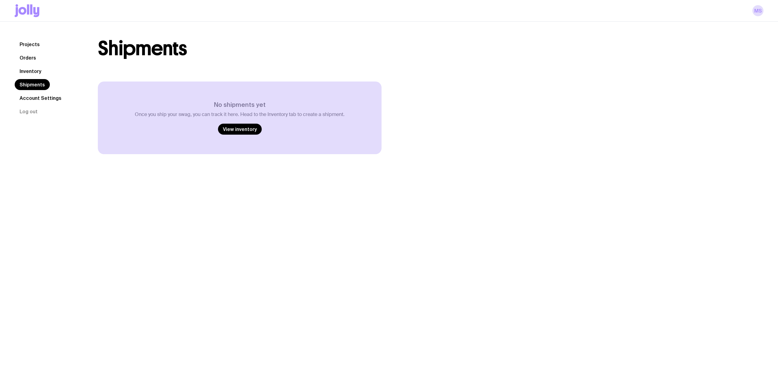
click at [34, 98] on link "Account Settings" at bounding box center [41, 98] width 52 height 11
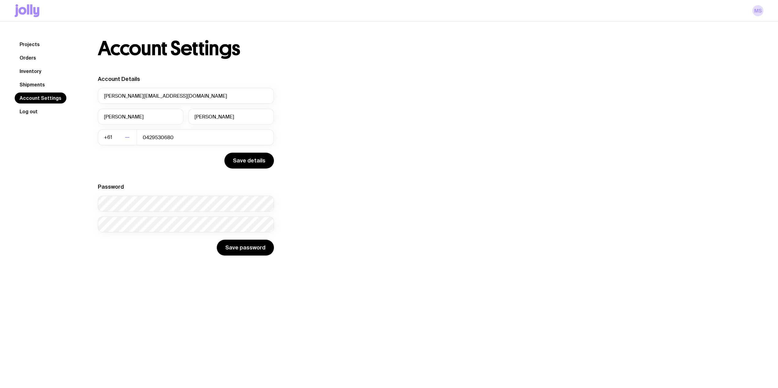
click at [25, 110] on button "Log out" at bounding box center [29, 111] width 28 height 11
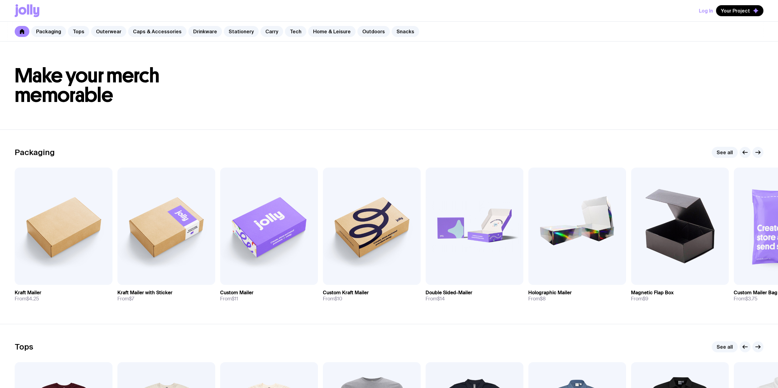
click at [34, 5] on icon at bounding box center [27, 10] width 25 height 13
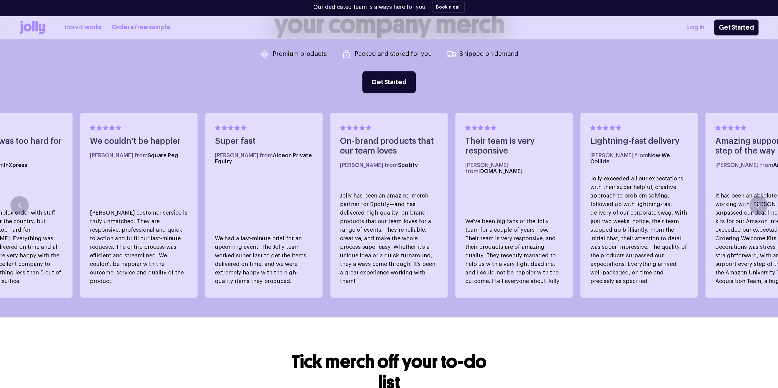
scroll to position [432, 0]
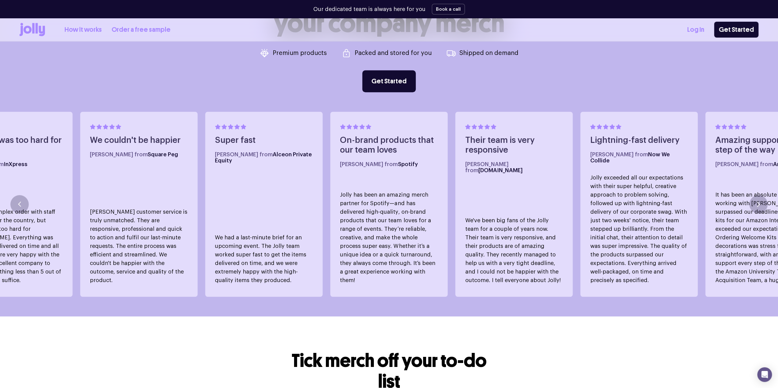
click at [123, 27] on link "Order a free sample" at bounding box center [141, 30] width 59 height 10
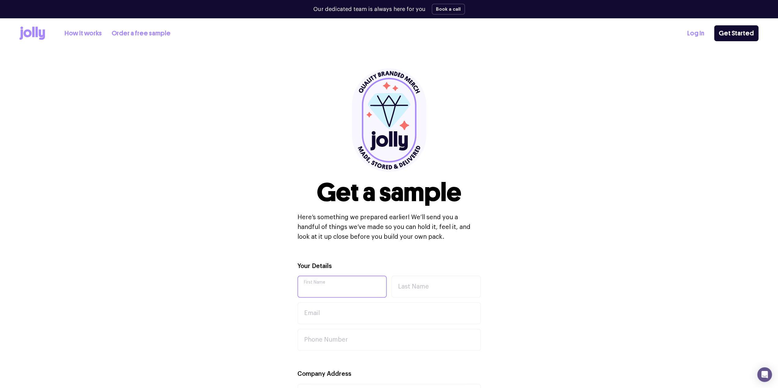
click at [329, 288] on input "First Name" at bounding box center [342, 287] width 90 height 22
type input "[PERSON_NAME]"
type input "simpsonm0401@gmail.com"
type input "0429530680"
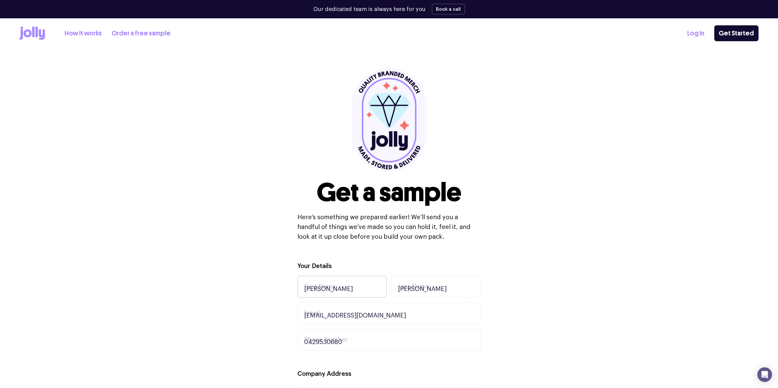
type input "18 Canaan Avenue"
type input "Figtree"
type input "2525"
drag, startPoint x: 383, startPoint y: 313, endPoint x: 256, endPoint y: 300, distance: 127.8
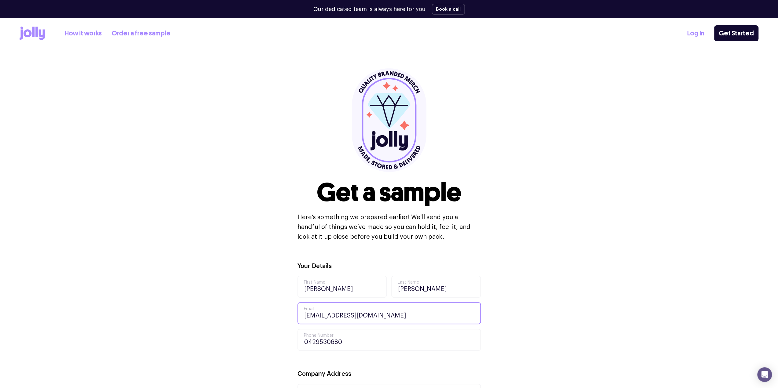
drag, startPoint x: 328, startPoint y: 315, endPoint x: 291, endPoint y: 314, distance: 36.4
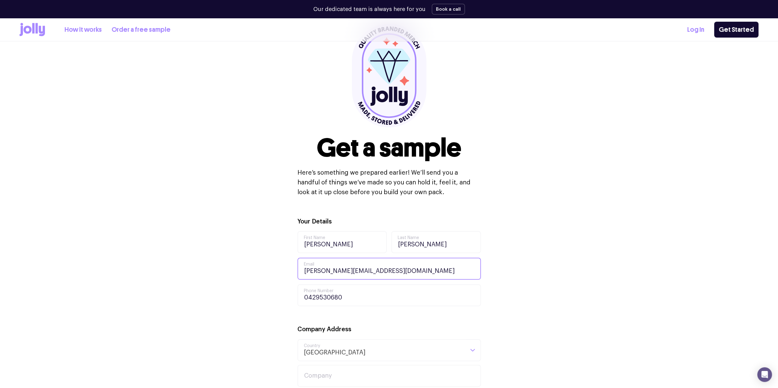
scroll to position [92, 0]
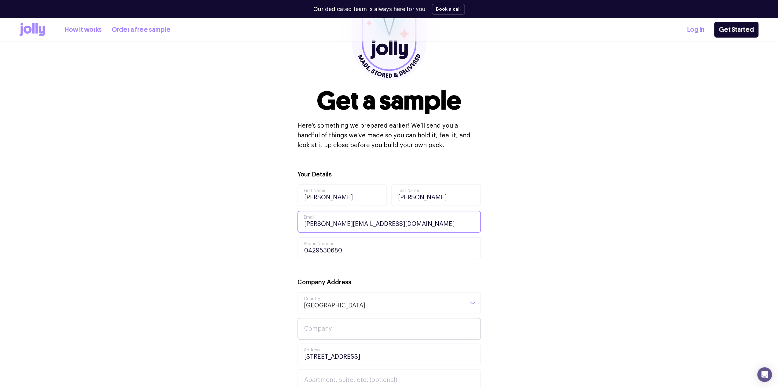
type input "[PERSON_NAME][EMAIL_ADDRESS][DOMAIN_NAME]"
click at [313, 335] on input "Company" at bounding box center [388, 329] width 183 height 22
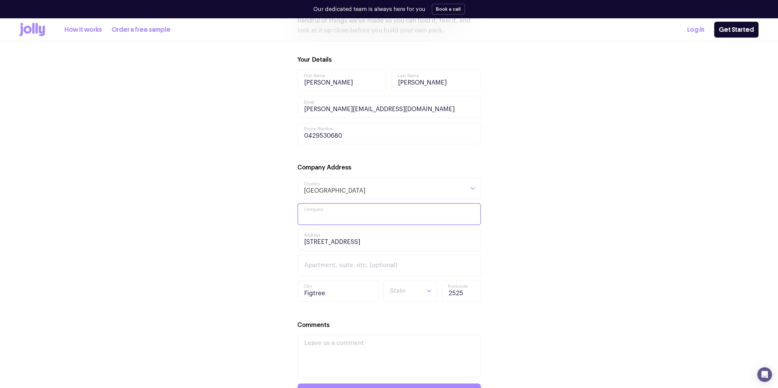
scroll to position [214, 0]
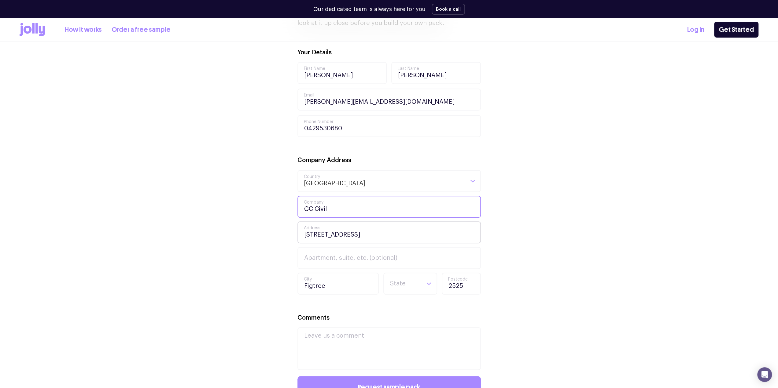
type input "GC Civil"
click at [402, 237] on input "18 Canaan Avenue" at bounding box center [388, 233] width 183 height 22
drag, startPoint x: 403, startPoint y: 236, endPoint x: 275, endPoint y: 229, distance: 128.9
click at [277, 229] on div "Your Details Melissa First Name Simpson Last Name melissa@gccivil.com.au Email …" at bounding box center [389, 248] width 738 height 400
type input "60 Doyle Avenue"
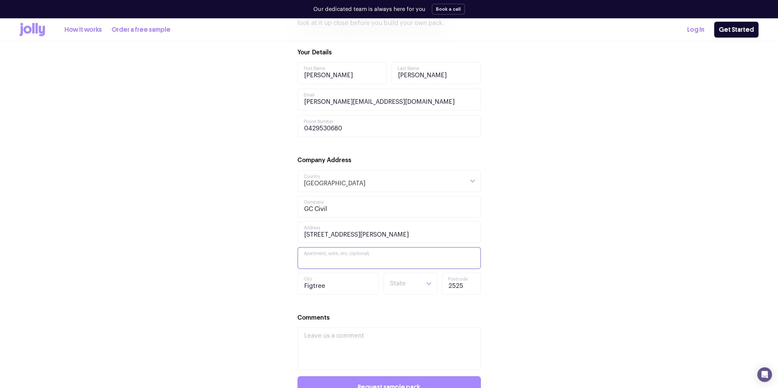
click at [301, 253] on input "Apartment, suite, etc. (optional)" at bounding box center [388, 258] width 183 height 22
type input "Unanderra"
click at [416, 296] on div "Your Details Melissa First Name Simpson Last Name melissa@gccivil.com.au Email …" at bounding box center [388, 209] width 183 height 323
click at [417, 286] on input "Search for option" at bounding box center [404, 283] width 31 height 21
click at [410, 319] on li "NSW" at bounding box center [410, 320] width 51 height 15
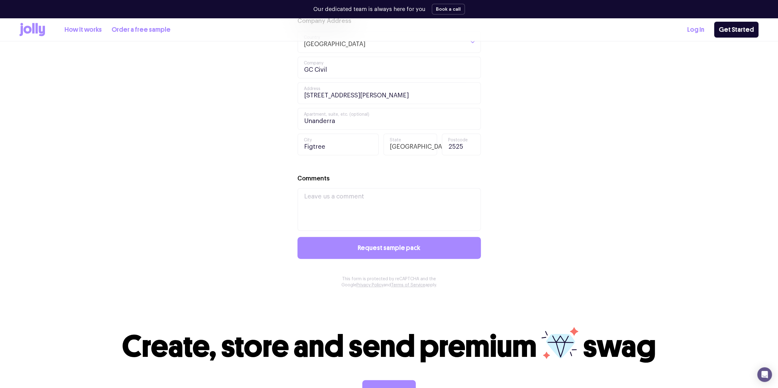
scroll to position [367, 0]
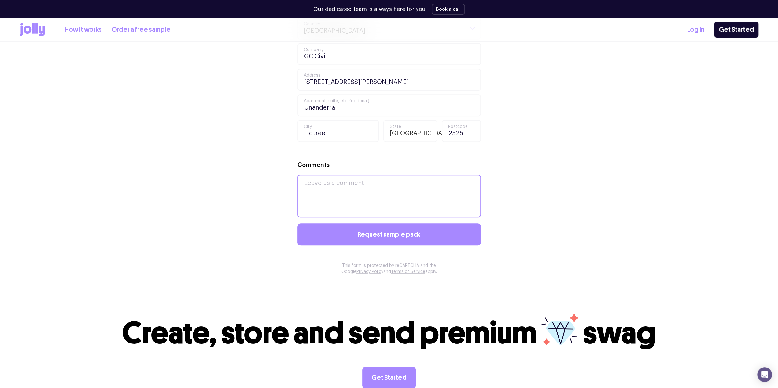
click at [356, 194] on textarea "Comments" at bounding box center [388, 196] width 183 height 43
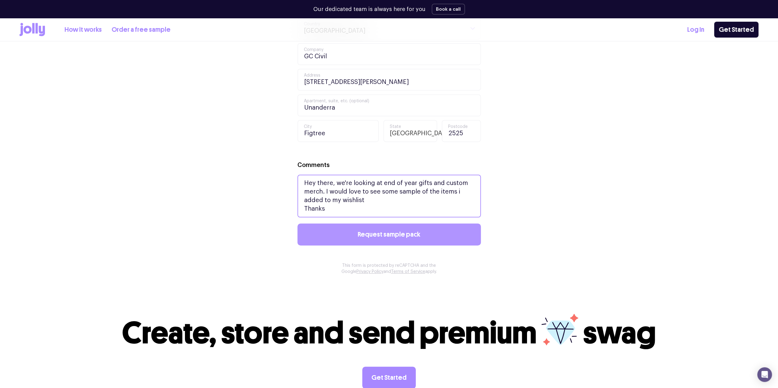
type textarea "Hey there, we're looking at end of year gifts and custom merch. I would love to…"
click at [322, 228] on button "Request sample pack" at bounding box center [388, 235] width 183 height 22
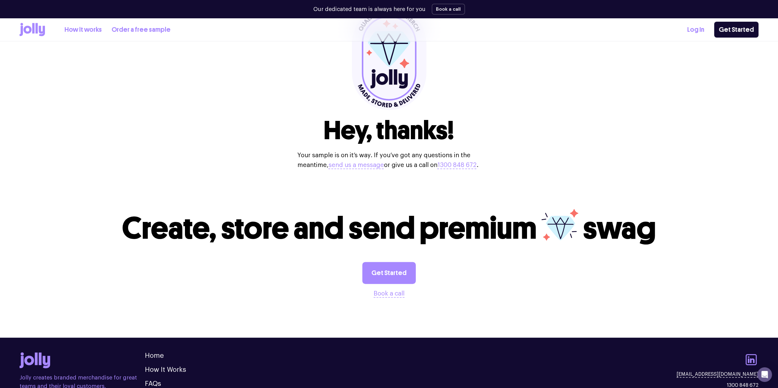
scroll to position [135, 0]
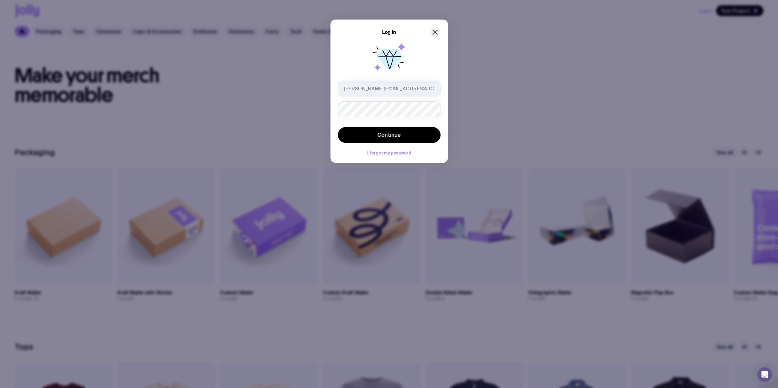
click at [338, 127] on button "Continue" at bounding box center [389, 135] width 103 height 16
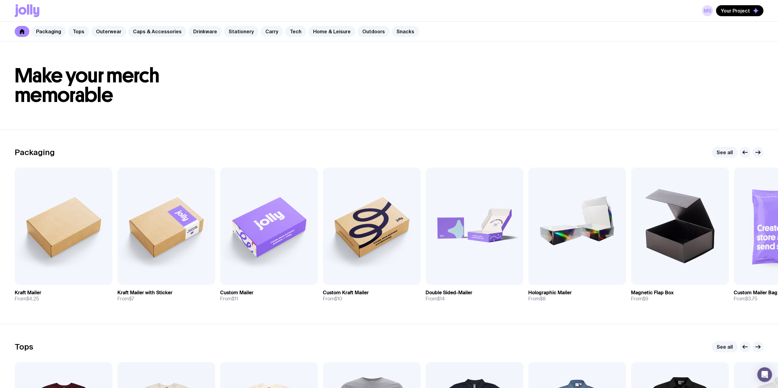
click at [747, 45] on header "Make your merch memorable" at bounding box center [389, 86] width 778 height 88
drag, startPoint x: 752, startPoint y: 56, endPoint x: 742, endPoint y: 29, distance: 28.6
click at [752, 56] on header "Make your merch memorable" at bounding box center [389, 86] width 778 height 88
click at [709, 9] on link "MS" at bounding box center [707, 10] width 11 height 11
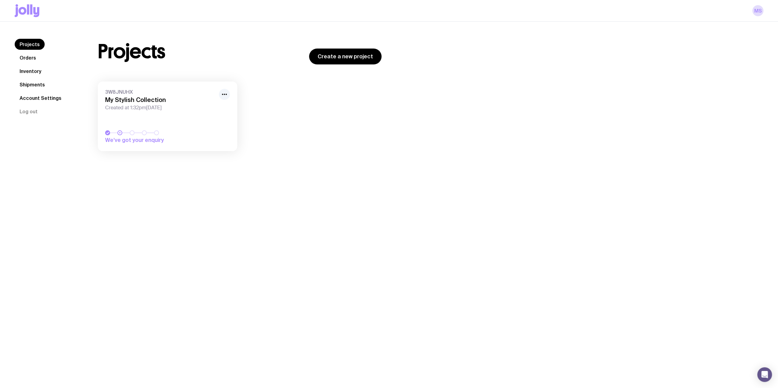
click at [29, 57] on link "Orders" at bounding box center [28, 57] width 26 height 11
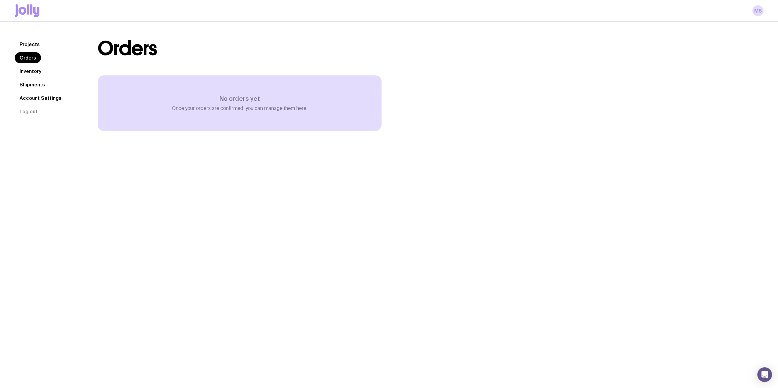
click at [29, 75] on link "Inventory" at bounding box center [30, 71] width 31 height 11
click at [29, 83] on link "Shipments" at bounding box center [32, 84] width 35 height 11
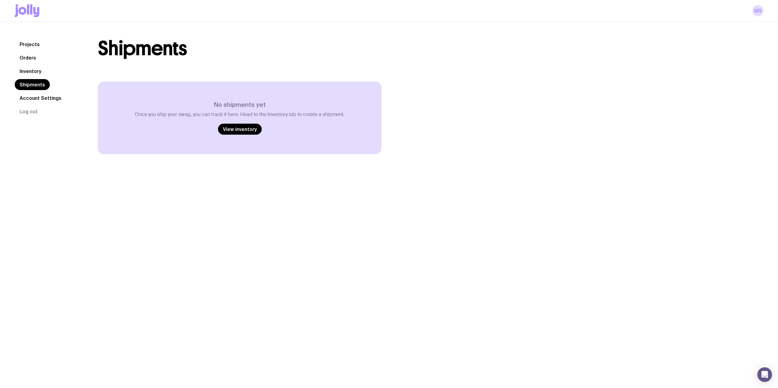
click at [26, 46] on link "Projects" at bounding box center [30, 44] width 30 height 11
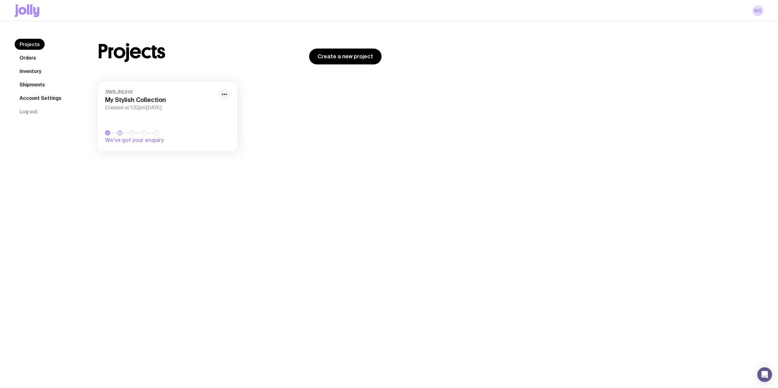
click at [32, 11] on icon at bounding box center [31, 9] width 2 height 10
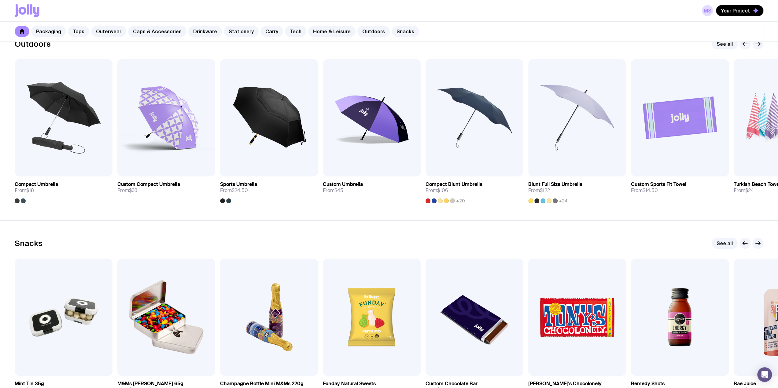
scroll to position [1997, 0]
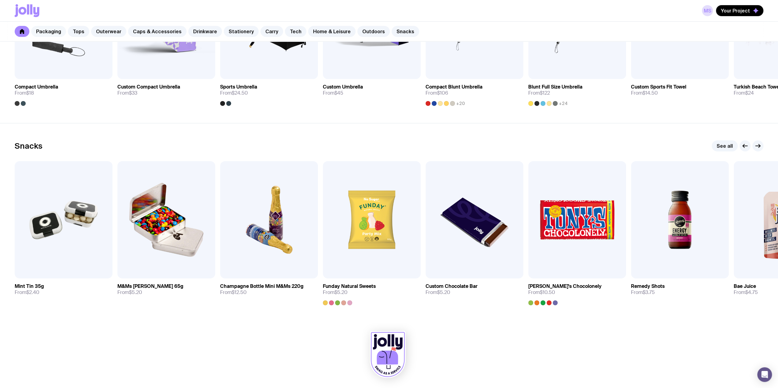
click at [44, 32] on link "Packaging" at bounding box center [48, 31] width 35 height 11
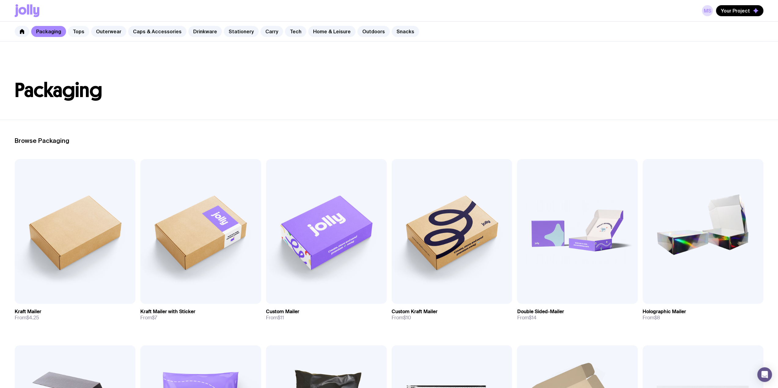
click at [81, 31] on link "Tops" at bounding box center [78, 31] width 21 height 11
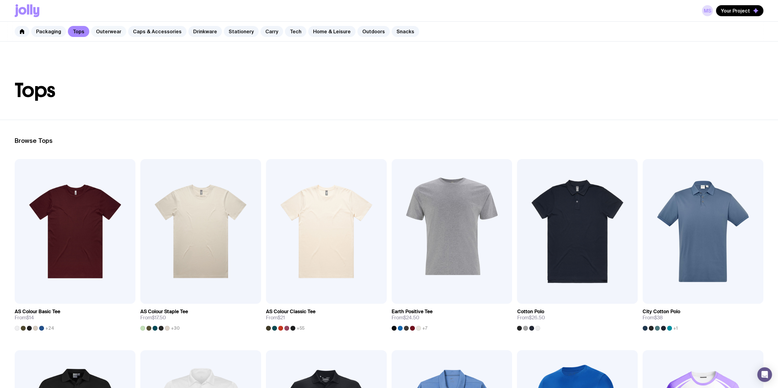
click at [103, 31] on link "Outerwear" at bounding box center [108, 31] width 35 height 11
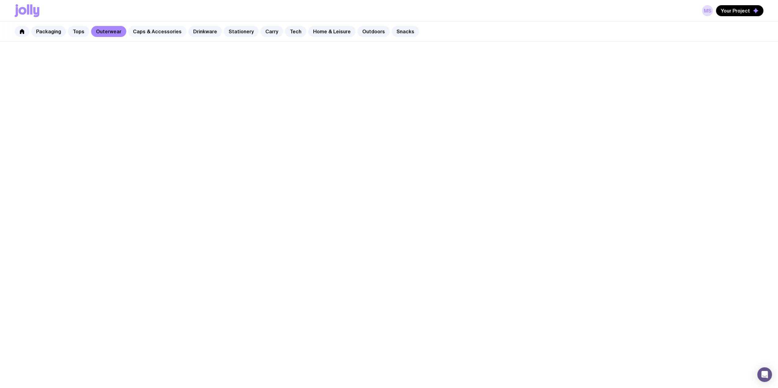
click at [136, 32] on link "Caps & Accessories" at bounding box center [157, 31] width 58 height 11
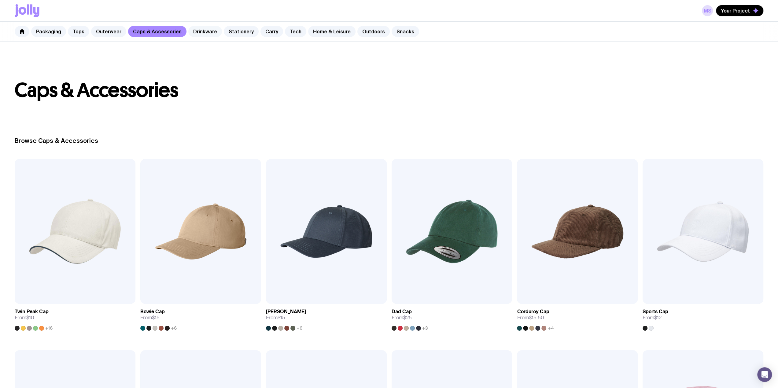
click at [205, 29] on link "Drinkware" at bounding box center [205, 31] width 34 height 11
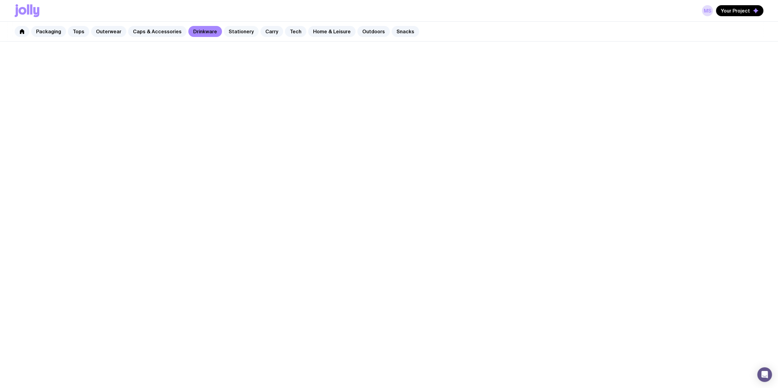
click at [234, 30] on link "Stationery" at bounding box center [241, 31] width 35 height 11
click at [271, 31] on link "Carry" at bounding box center [271, 31] width 23 height 11
click at [291, 31] on link "Tech" at bounding box center [295, 31] width 21 height 11
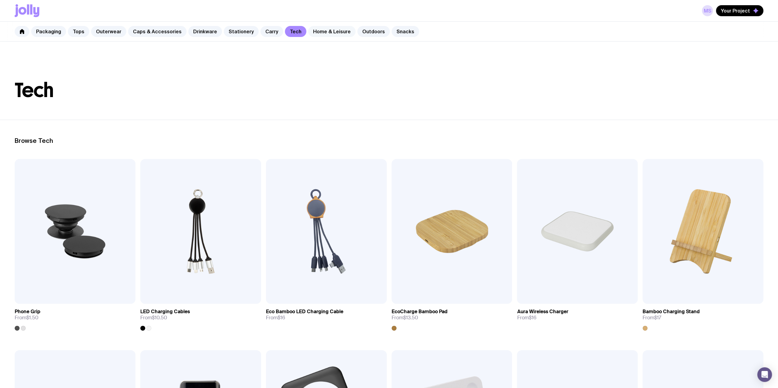
click at [323, 29] on link "Home & Leisure" at bounding box center [331, 31] width 47 height 11
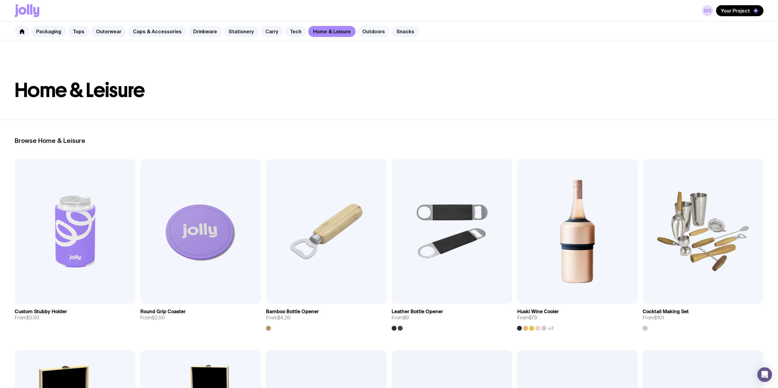
click at [363, 30] on link "Outdoors" at bounding box center [373, 31] width 32 height 11
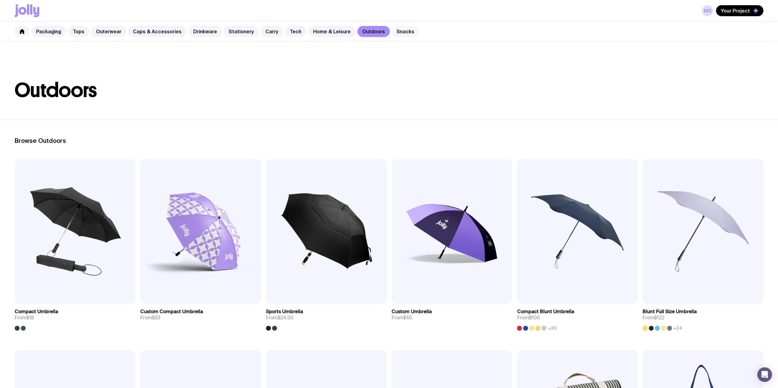
click at [399, 29] on link "Snacks" at bounding box center [404, 31] width 27 height 11
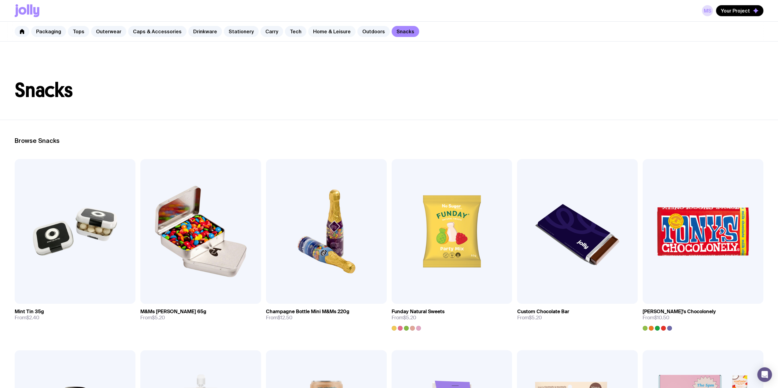
click at [329, 30] on link "Home & Leisure" at bounding box center [331, 31] width 47 height 11
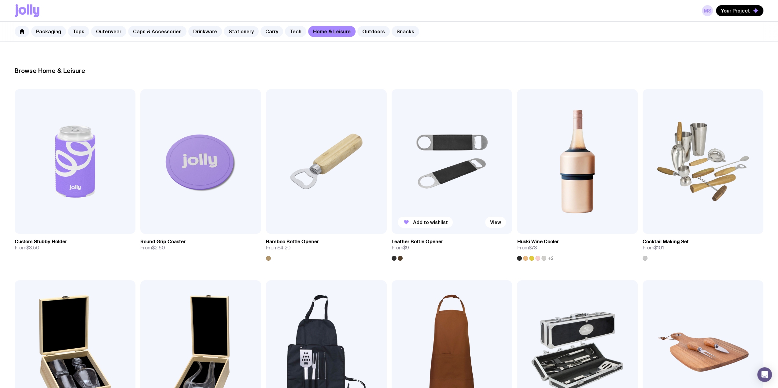
scroll to position [61, 0]
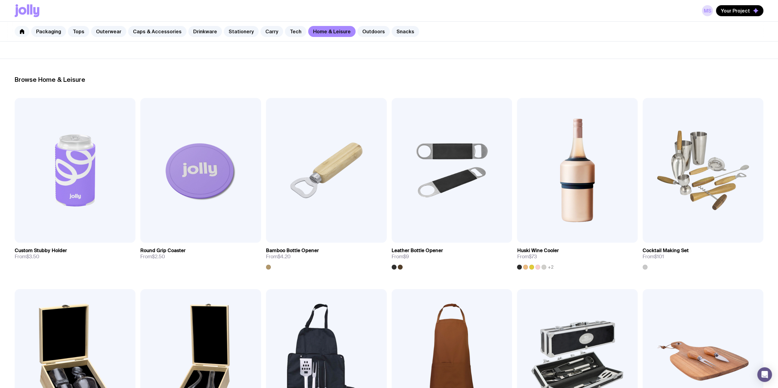
click at [17, 28] on link at bounding box center [22, 31] width 15 height 11
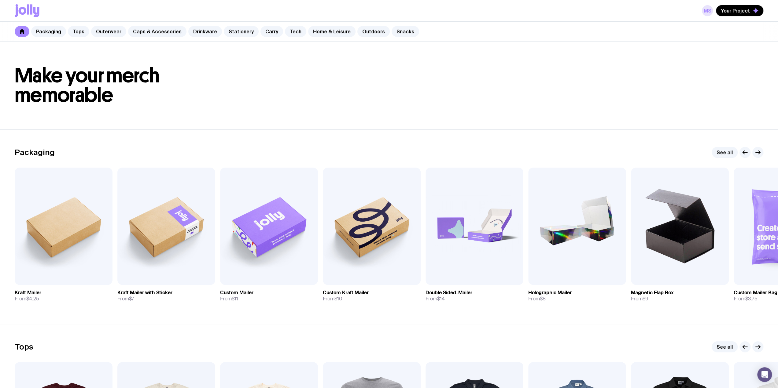
click at [712, 9] on link "MS" at bounding box center [707, 10] width 11 height 11
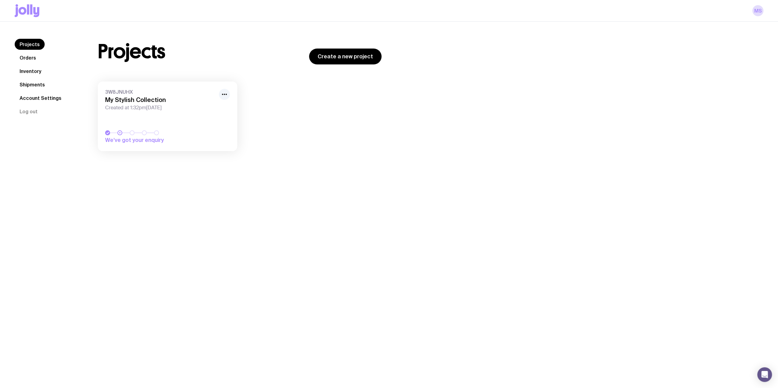
click at [185, 116] on link "3W8JNUHX My Stylish Collection Created at 1:32pm[DATE] We’ve got your enquiry" at bounding box center [167, 117] width 139 height 70
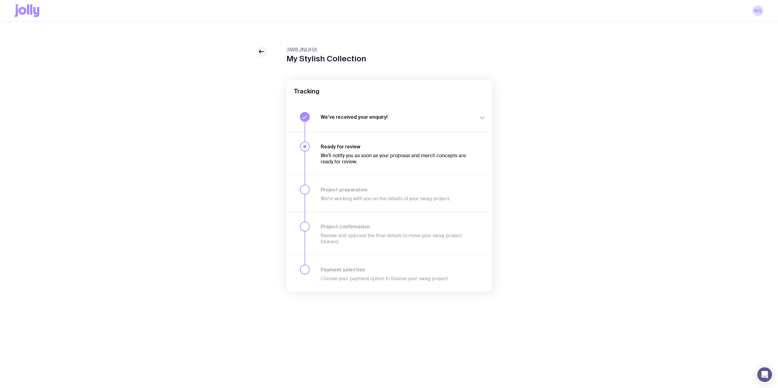
click at [263, 51] on icon at bounding box center [261, 51] width 7 height 7
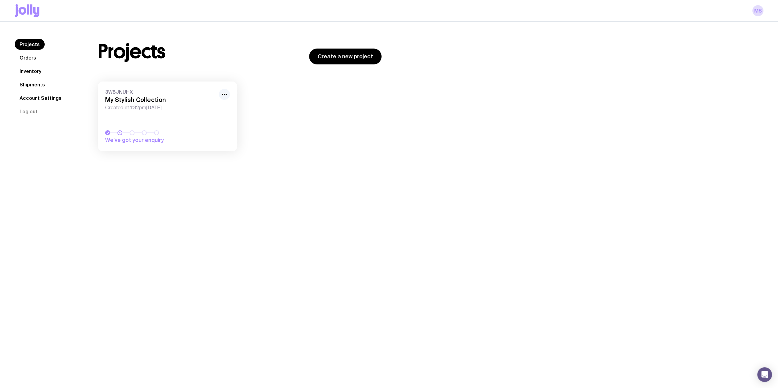
click at [29, 56] on link "Orders" at bounding box center [28, 57] width 26 height 11
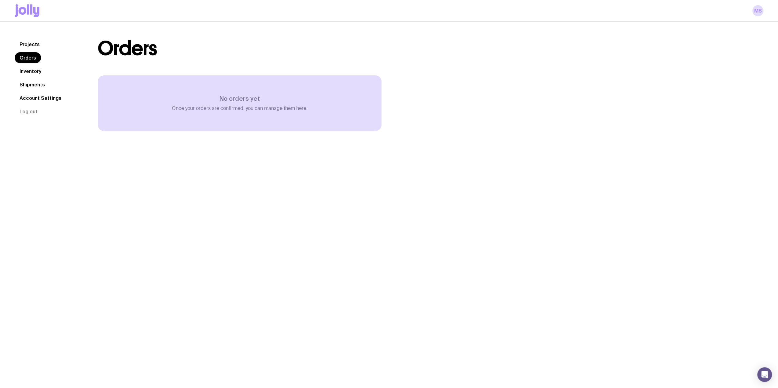
click at [31, 68] on link "Inventory" at bounding box center [30, 71] width 31 height 11
click at [38, 84] on link "Shipments" at bounding box center [32, 84] width 35 height 11
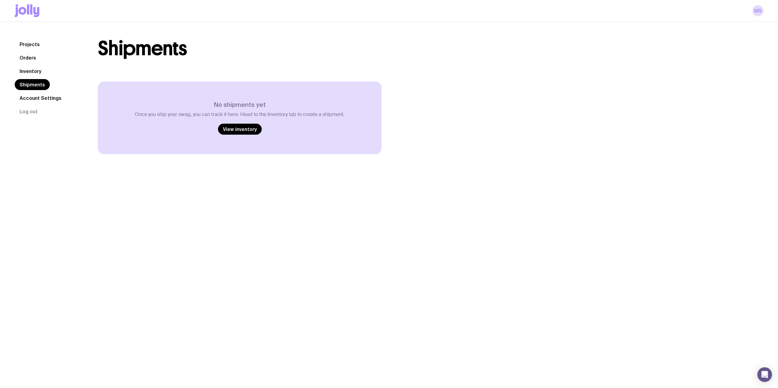
click at [38, 96] on link "Account Settings" at bounding box center [41, 98] width 52 height 11
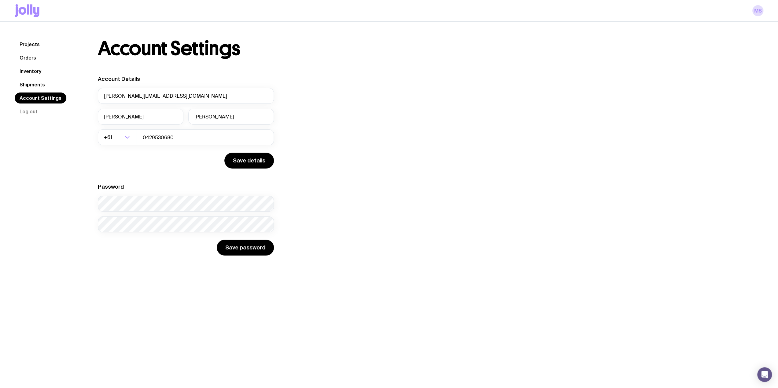
click at [30, 55] on link "Orders" at bounding box center [28, 57] width 26 height 11
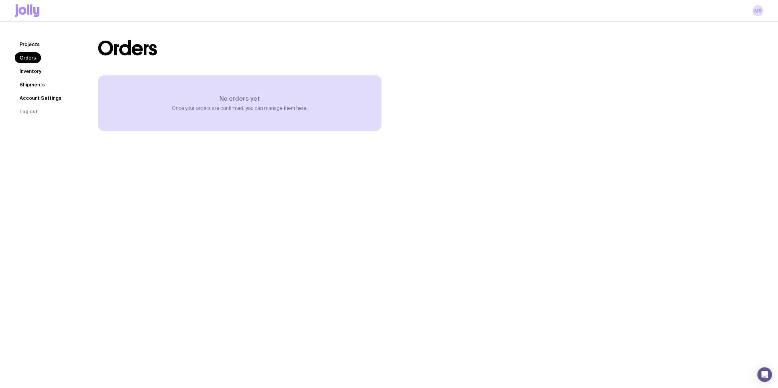
click at [28, 45] on link "Projects" at bounding box center [30, 44] width 30 height 11
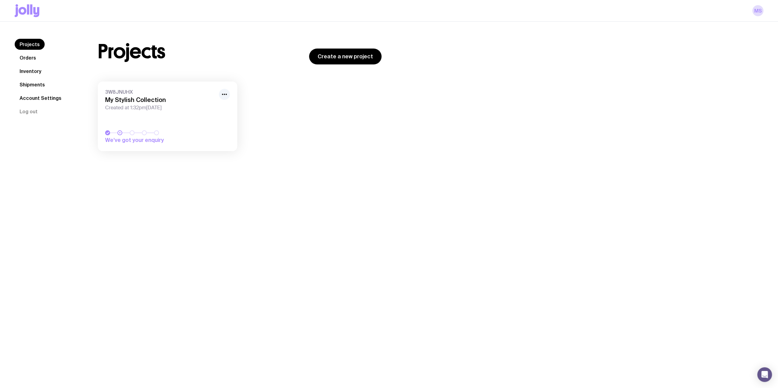
click at [147, 121] on link "3W8JNUHX My Stylish Collection Created at 1:32pm[DATE] We’ve got your enquiry" at bounding box center [167, 117] width 139 height 70
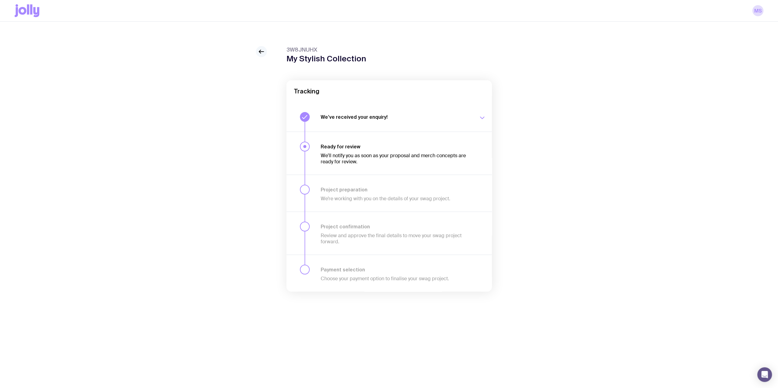
click at [259, 48] on icon at bounding box center [261, 51] width 7 height 7
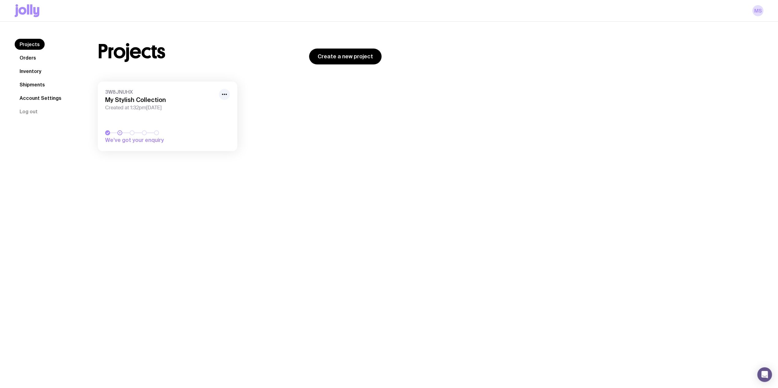
click at [28, 60] on link "Orders" at bounding box center [28, 57] width 26 height 11
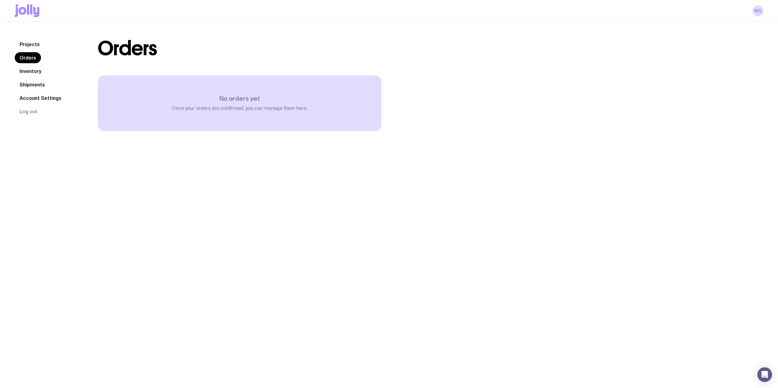
click at [30, 71] on link "Inventory" at bounding box center [30, 71] width 31 height 11
click at [241, 183] on div "Projects Orders Inventory Shipments Account Settings Log out Projects Orders In…" at bounding box center [389, 216] width 778 height 388
click at [26, 58] on link "Orders" at bounding box center [28, 57] width 26 height 11
click at [33, 45] on link "Projects" at bounding box center [30, 44] width 30 height 11
